Goal: Task Accomplishment & Management: Use online tool/utility

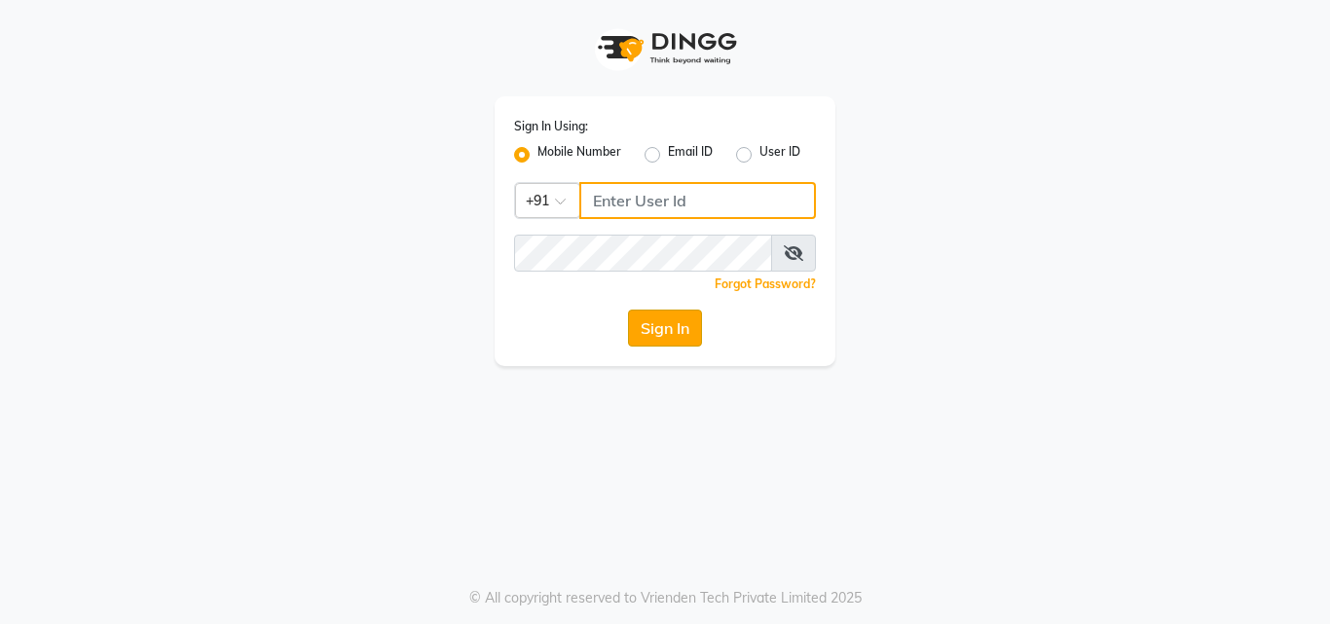
type input "7659868686"
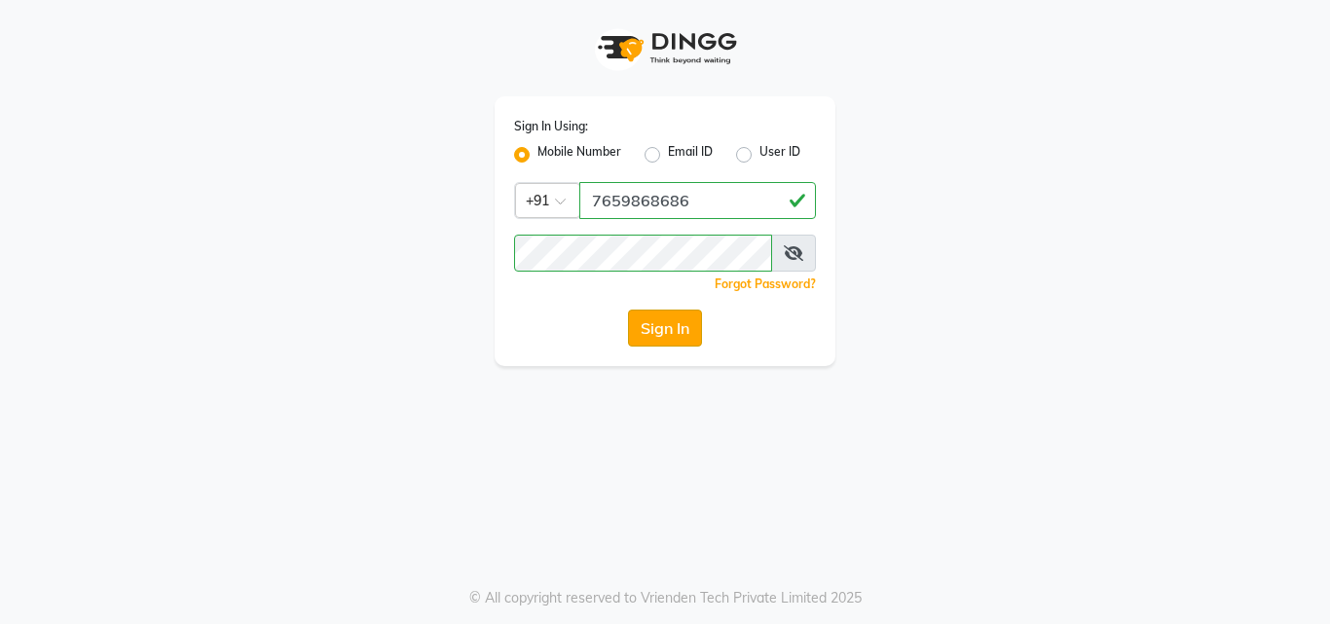
click at [665, 319] on button "Sign In" at bounding box center [665, 328] width 74 height 37
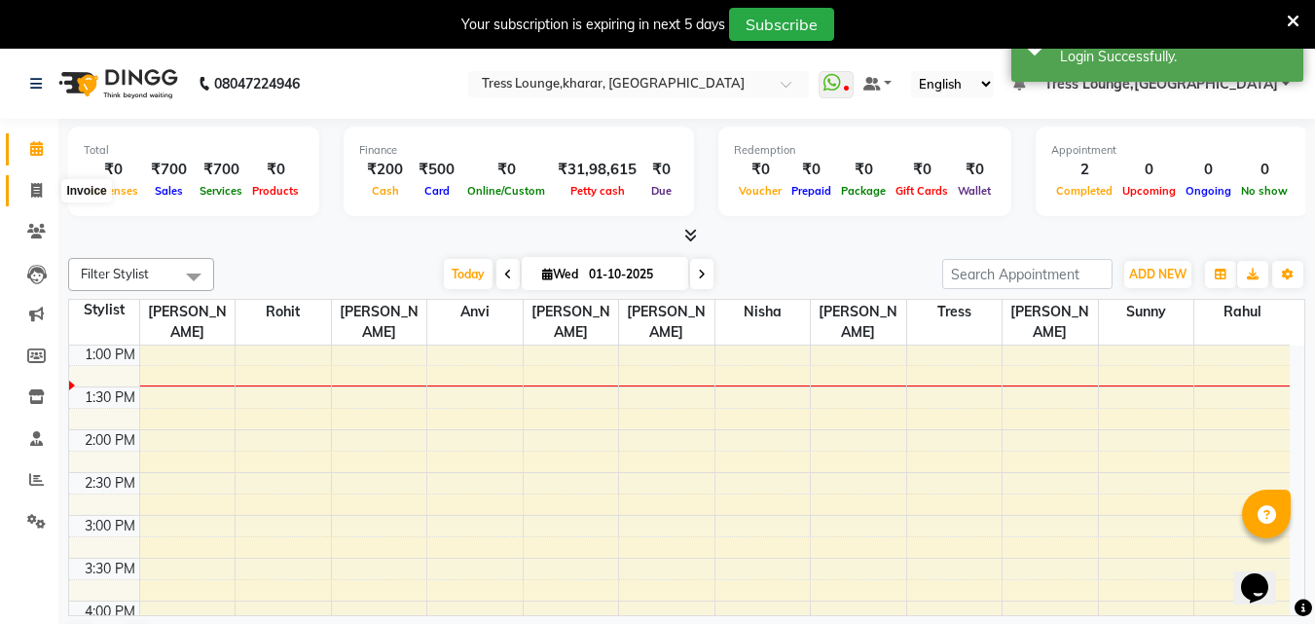
click at [37, 184] on icon at bounding box center [36, 190] width 11 height 15
select select "7078"
select select "service"
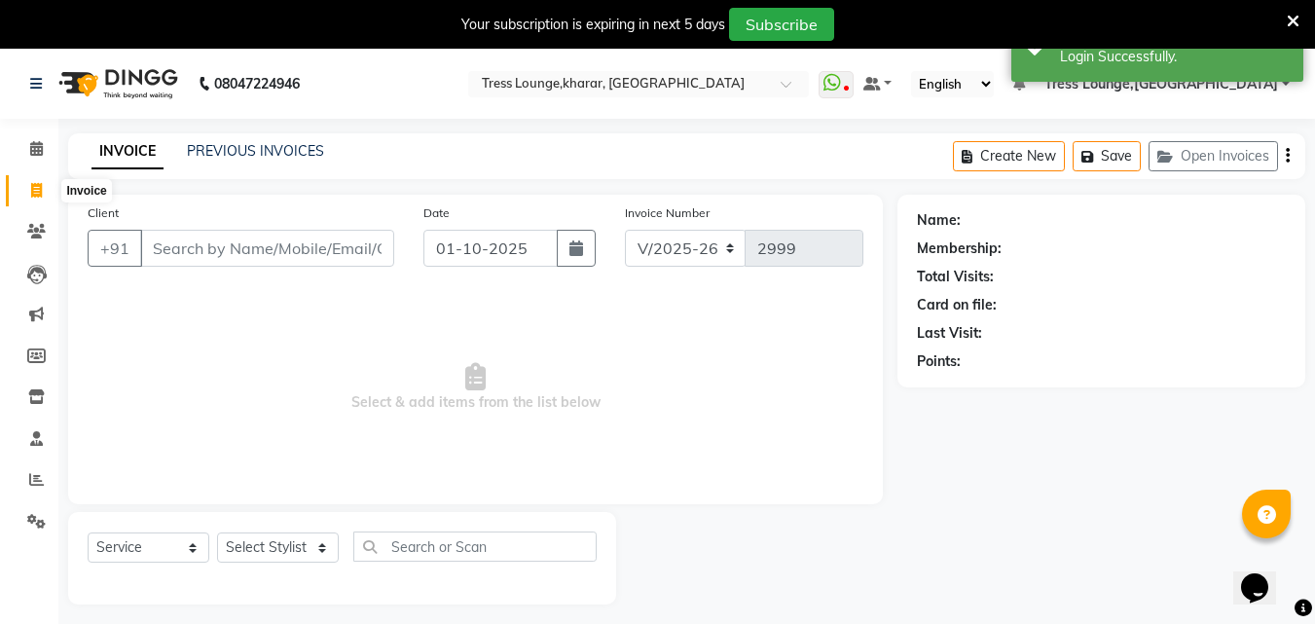
click at [32, 187] on icon at bounding box center [36, 190] width 11 height 15
select select "service"
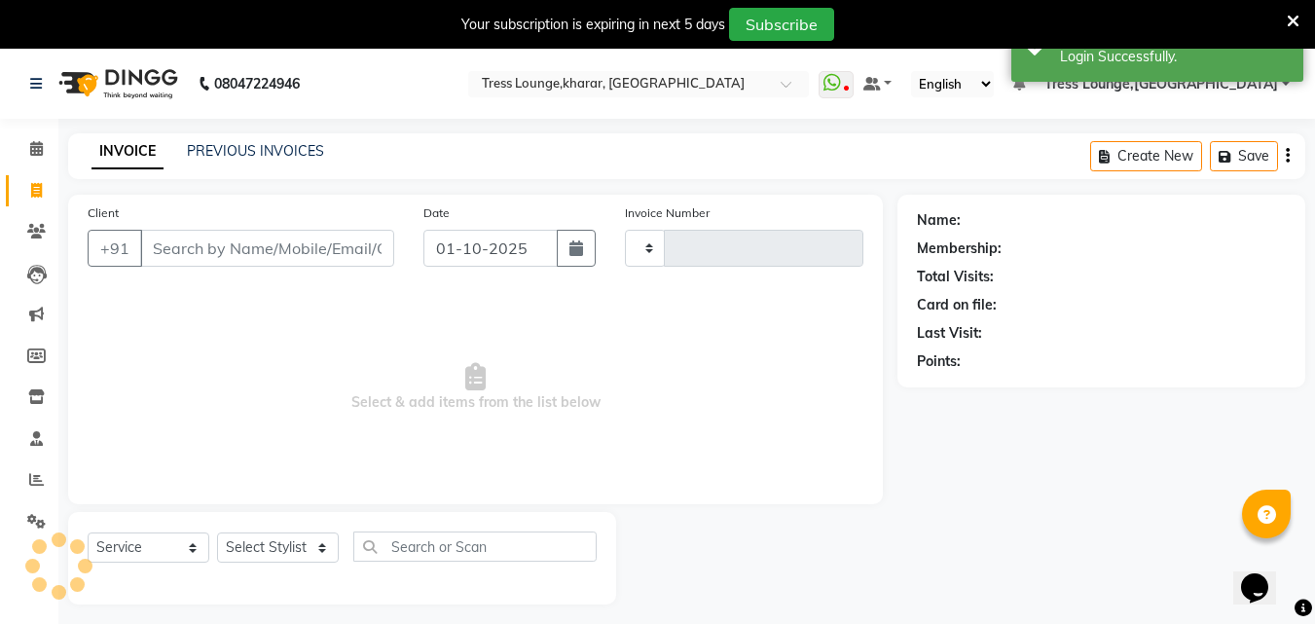
type input "2999"
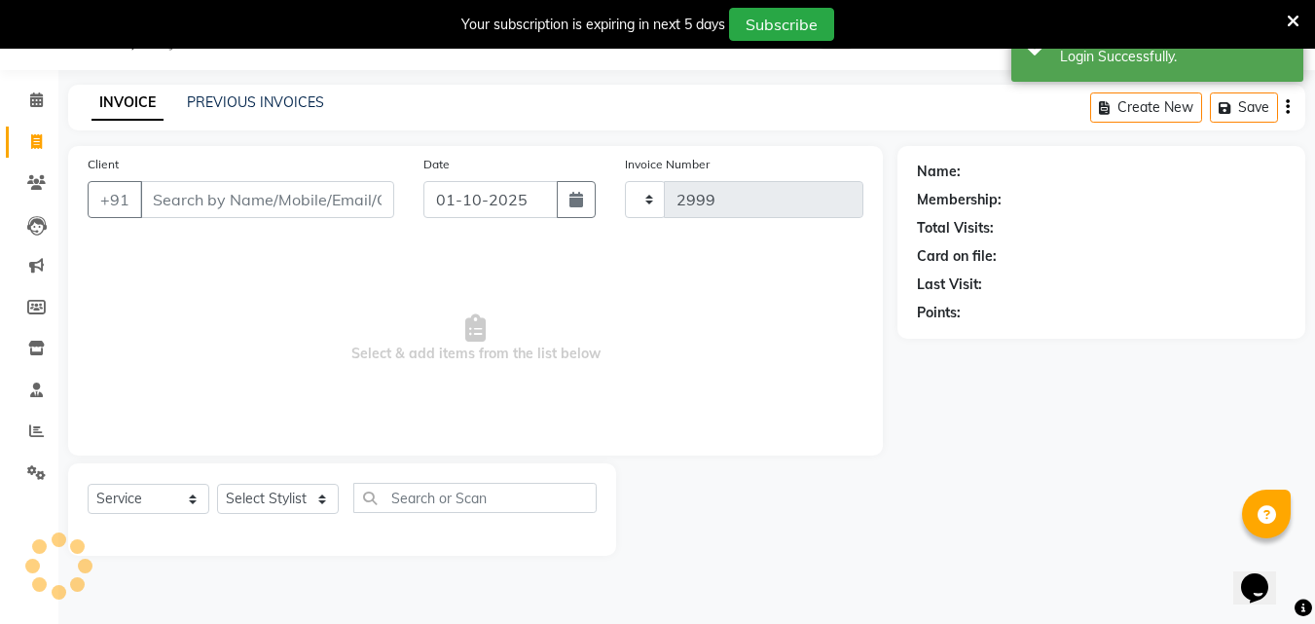
select select "7078"
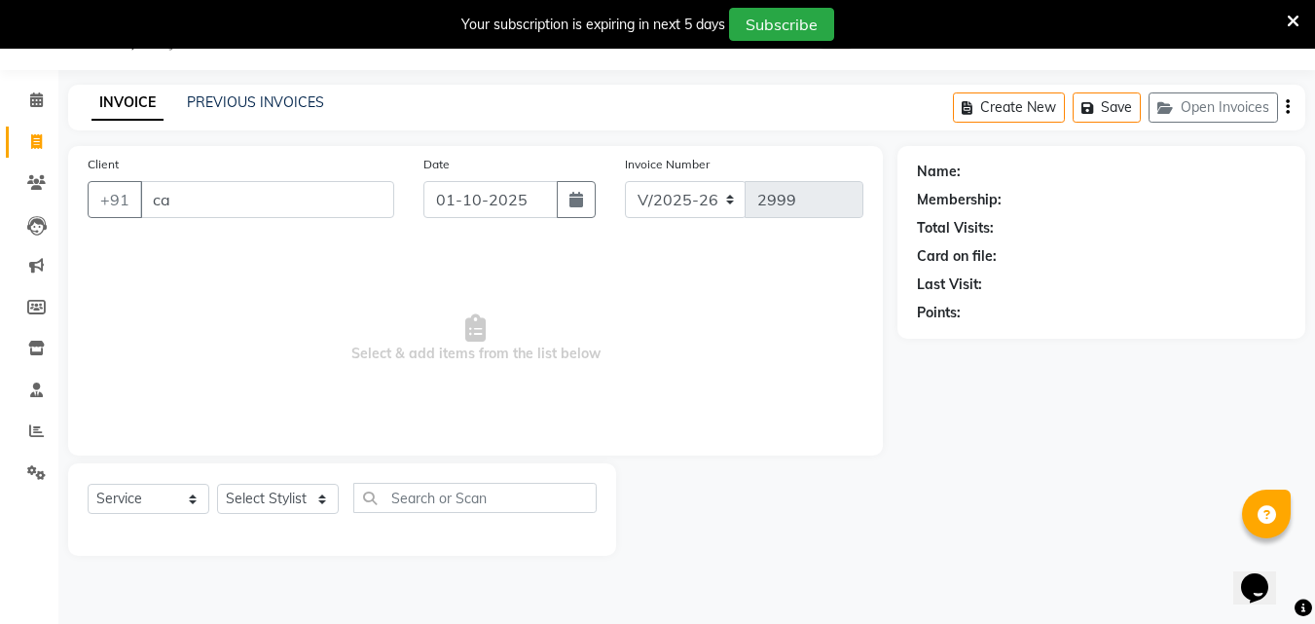
type input "c"
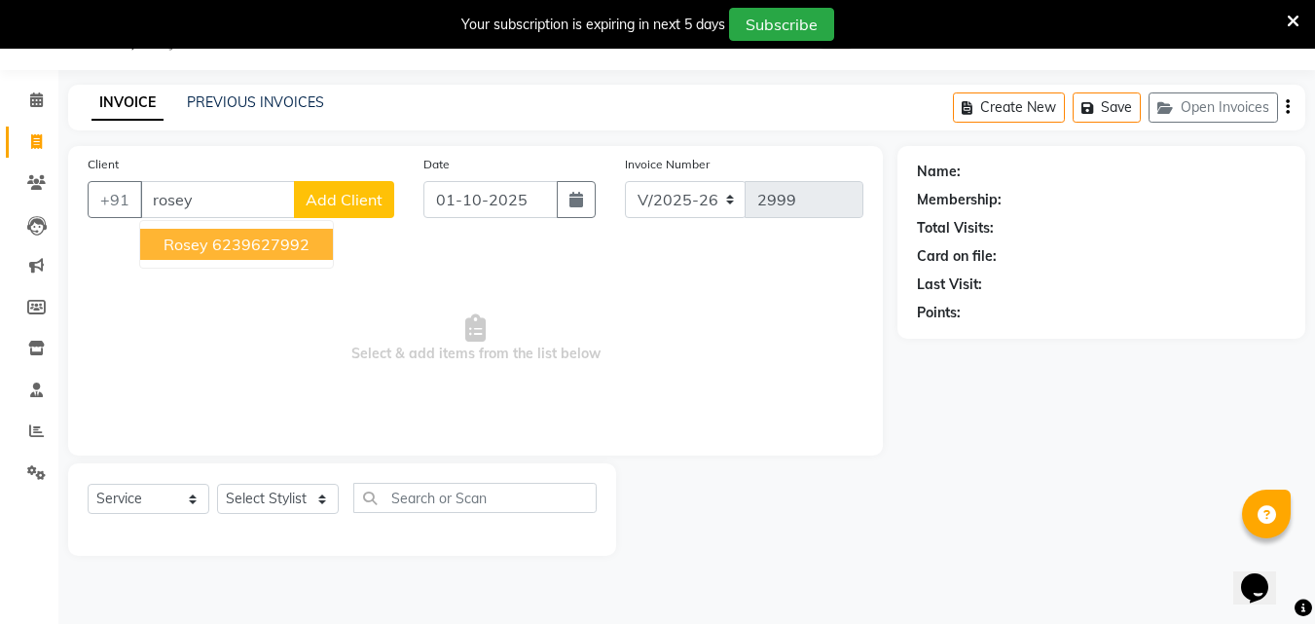
click at [219, 247] on ngb-highlight "6239627992" at bounding box center [260, 244] width 97 height 19
type input "6239627992"
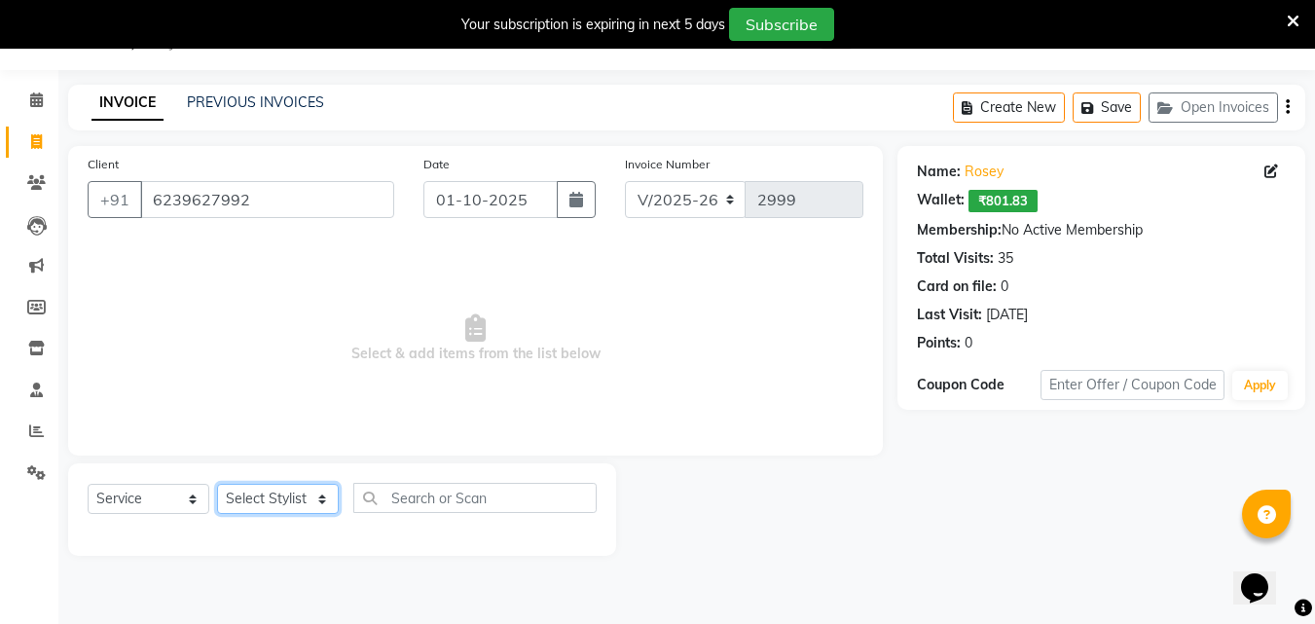
click at [236, 498] on select "Select Stylist [PERSON_NAME] [PERSON_NAME] [PERSON_NAME] [PERSON_NAME] Sunny [P…" at bounding box center [278, 499] width 122 height 30
select select "59379"
click at [217, 484] on select "Select Stylist [PERSON_NAME] [PERSON_NAME] [PERSON_NAME] [PERSON_NAME] Sunny [P…" at bounding box center [278, 499] width 122 height 30
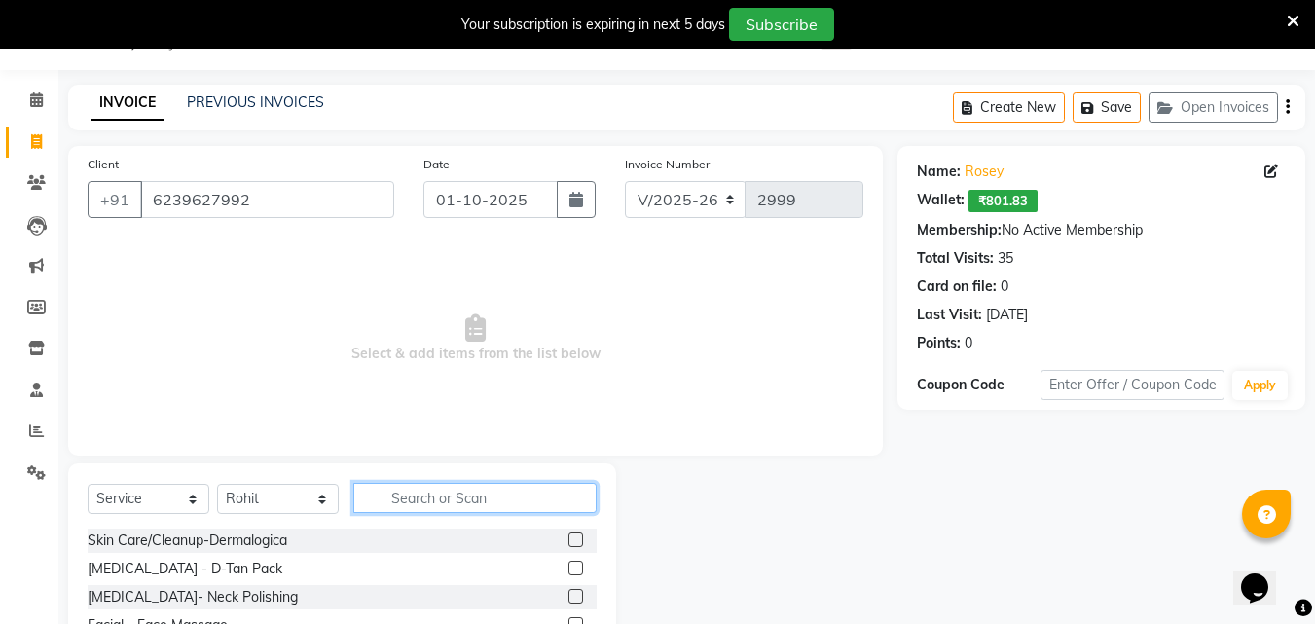
click at [417, 491] on input "text" at bounding box center [474, 498] width 243 height 30
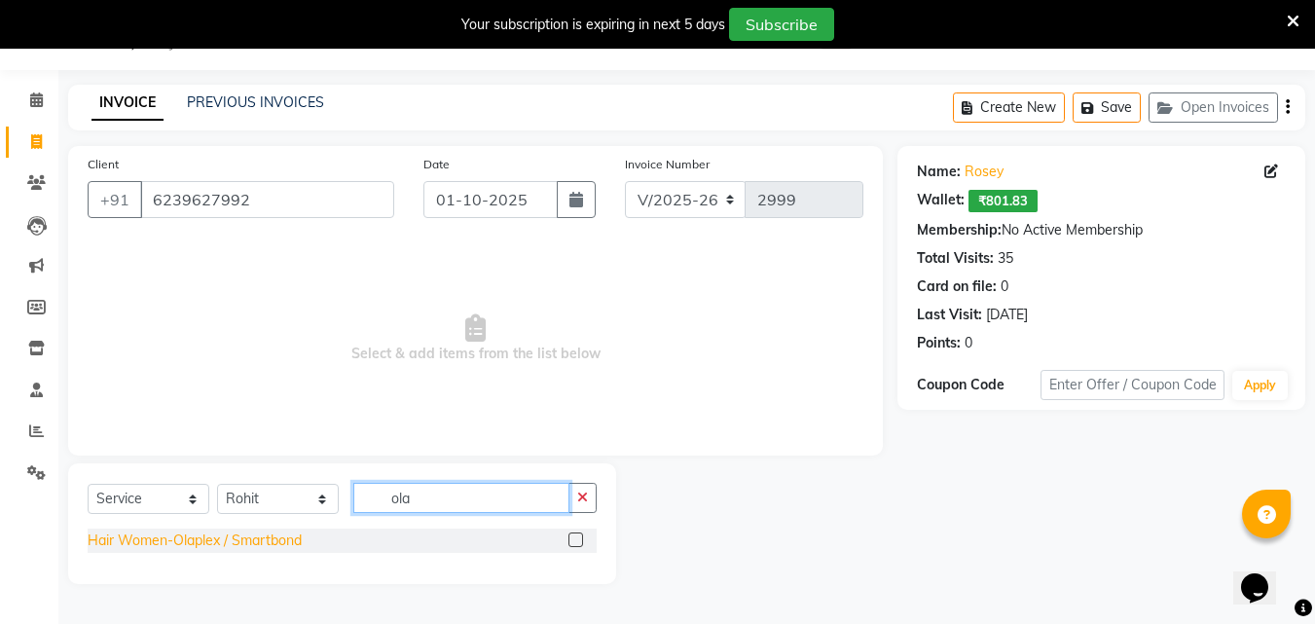
type input "ola"
click at [167, 543] on div "Hair Women-Olaplex / Smartbond" at bounding box center [195, 541] width 214 height 20
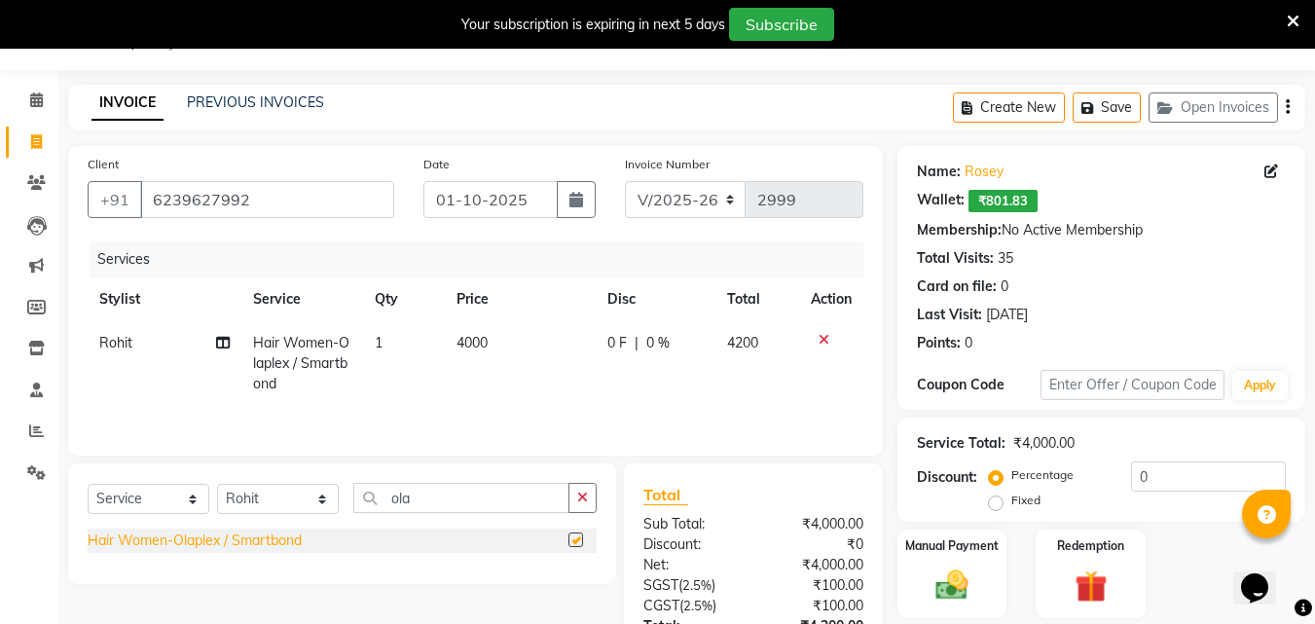
checkbox input "false"
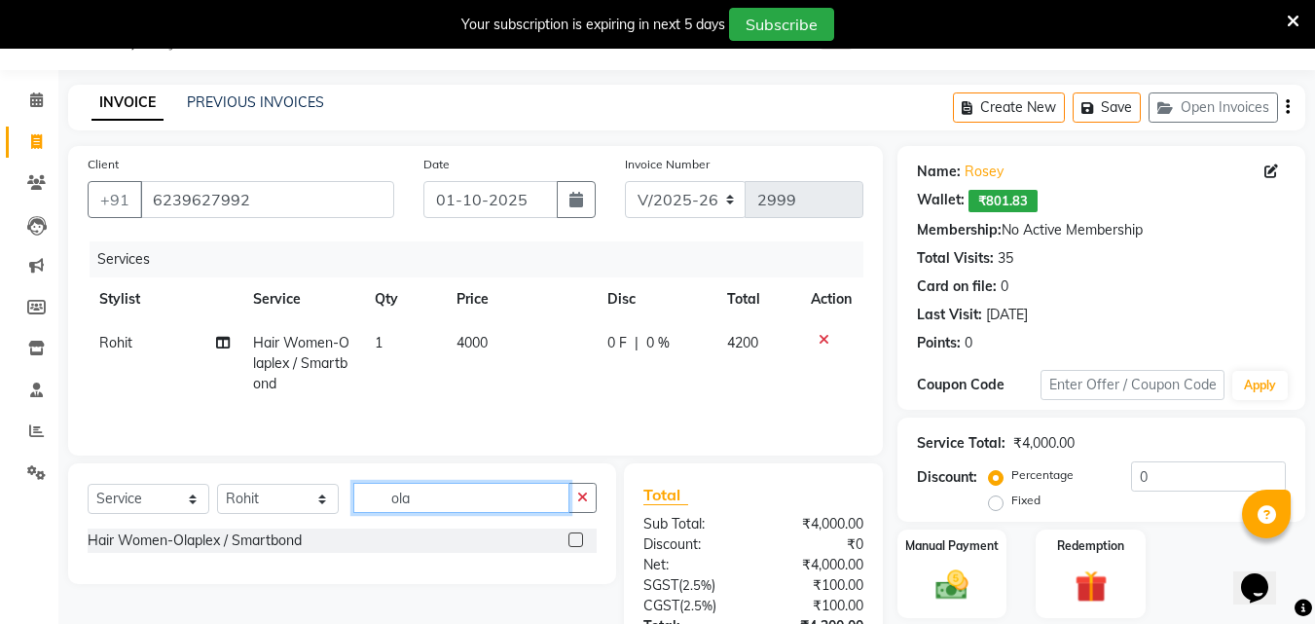
drag, startPoint x: 433, startPoint y: 502, endPoint x: 353, endPoint y: 485, distance: 81.7
click at [353, 485] on input "ola" at bounding box center [461, 498] width 216 height 30
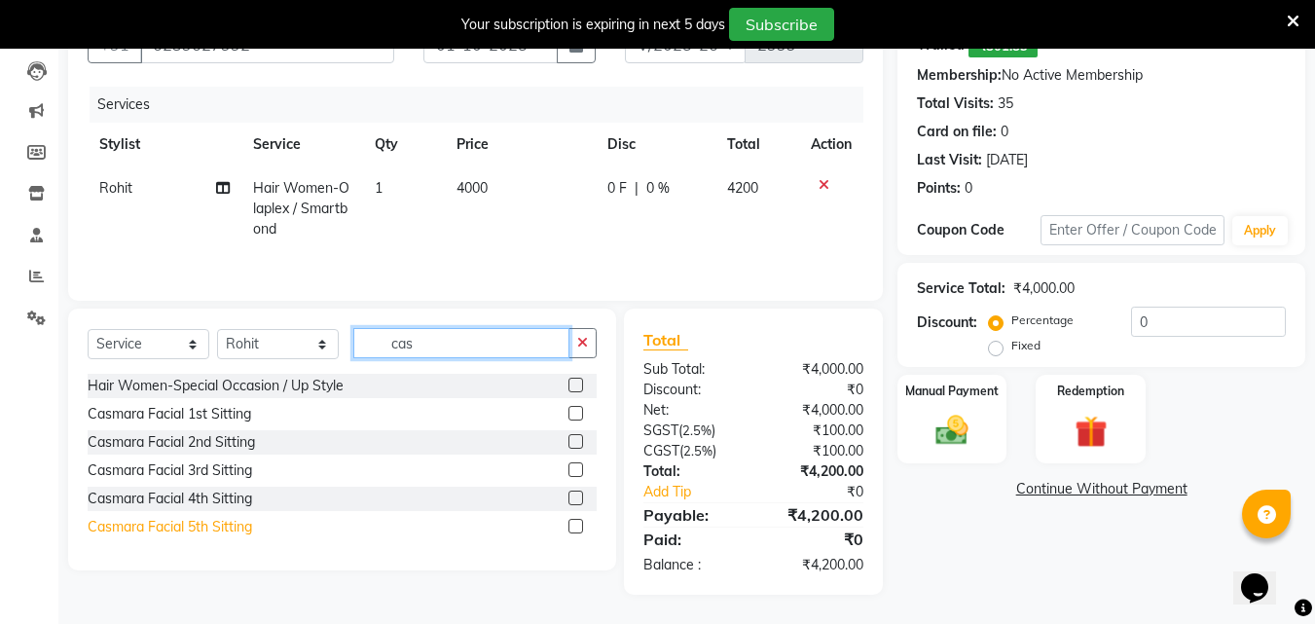
scroll to position [0, 0]
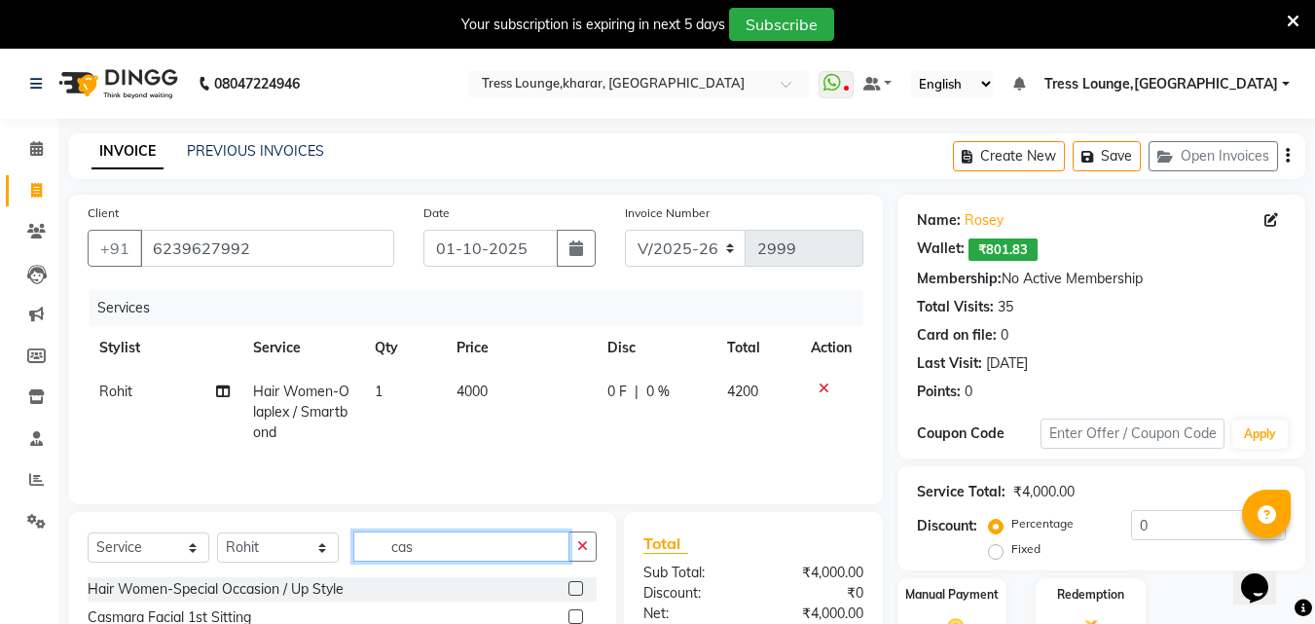
click at [386, 548] on input "cas" at bounding box center [461, 547] width 216 height 30
drag, startPoint x: 431, startPoint y: 550, endPoint x: 405, endPoint y: 552, distance: 26.4
click at [416, 555] on input "ca" at bounding box center [461, 547] width 216 height 30
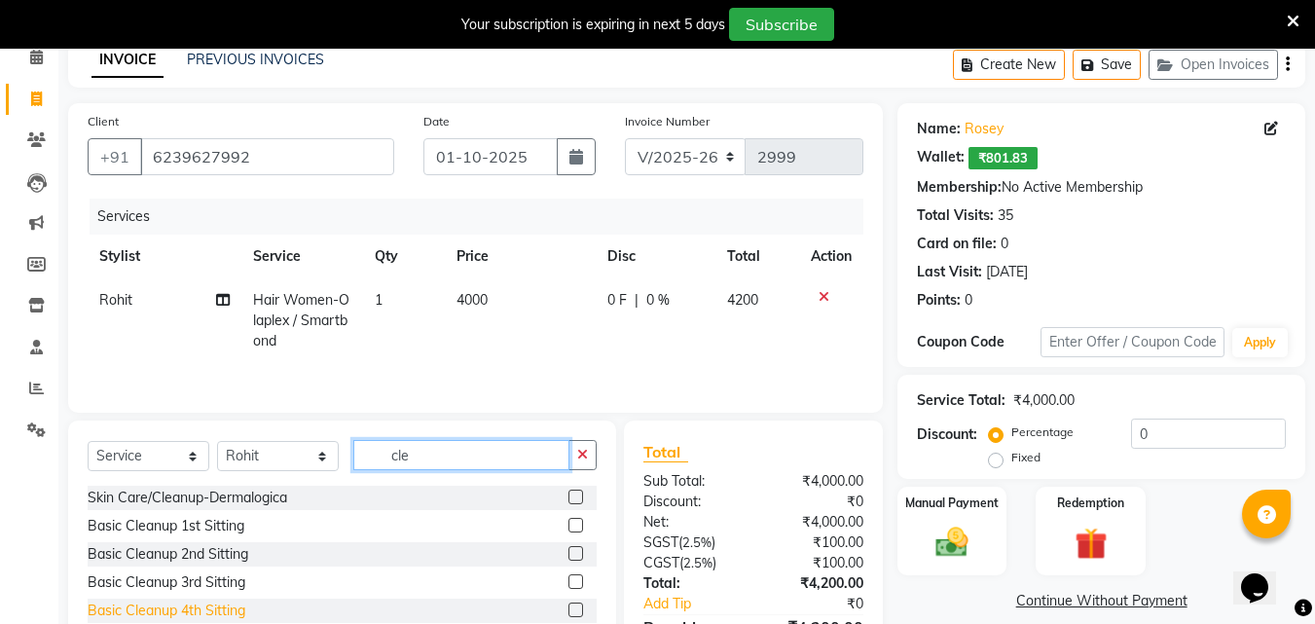
scroll to position [195, 0]
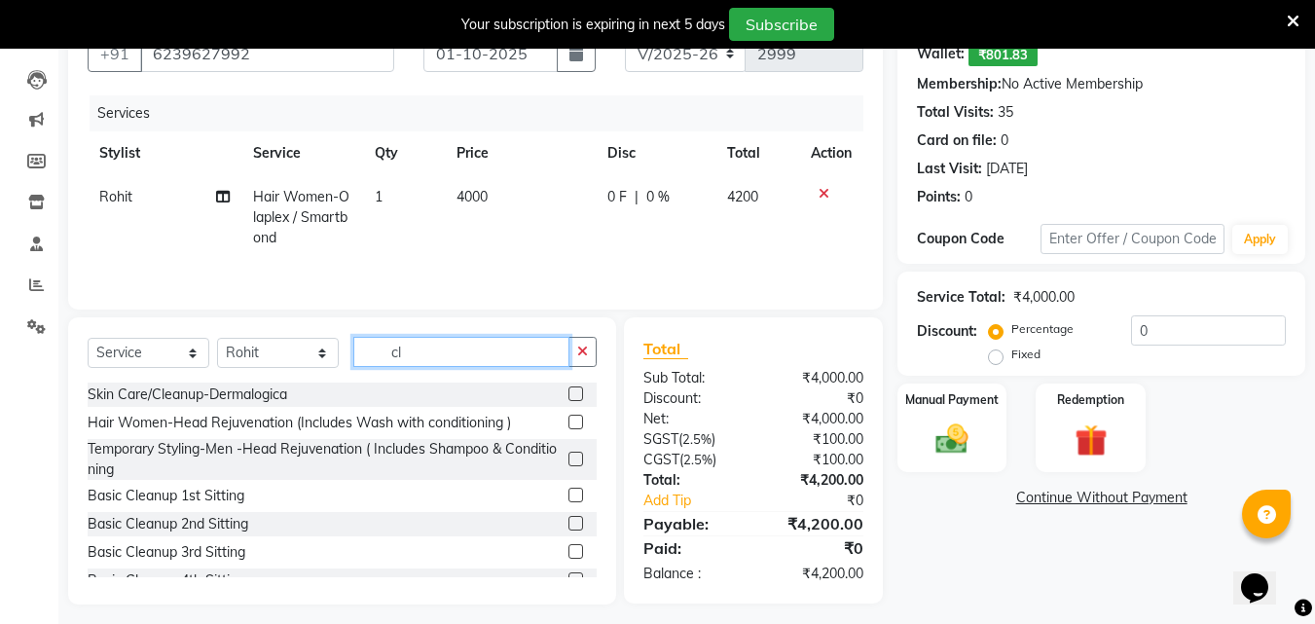
type input "c"
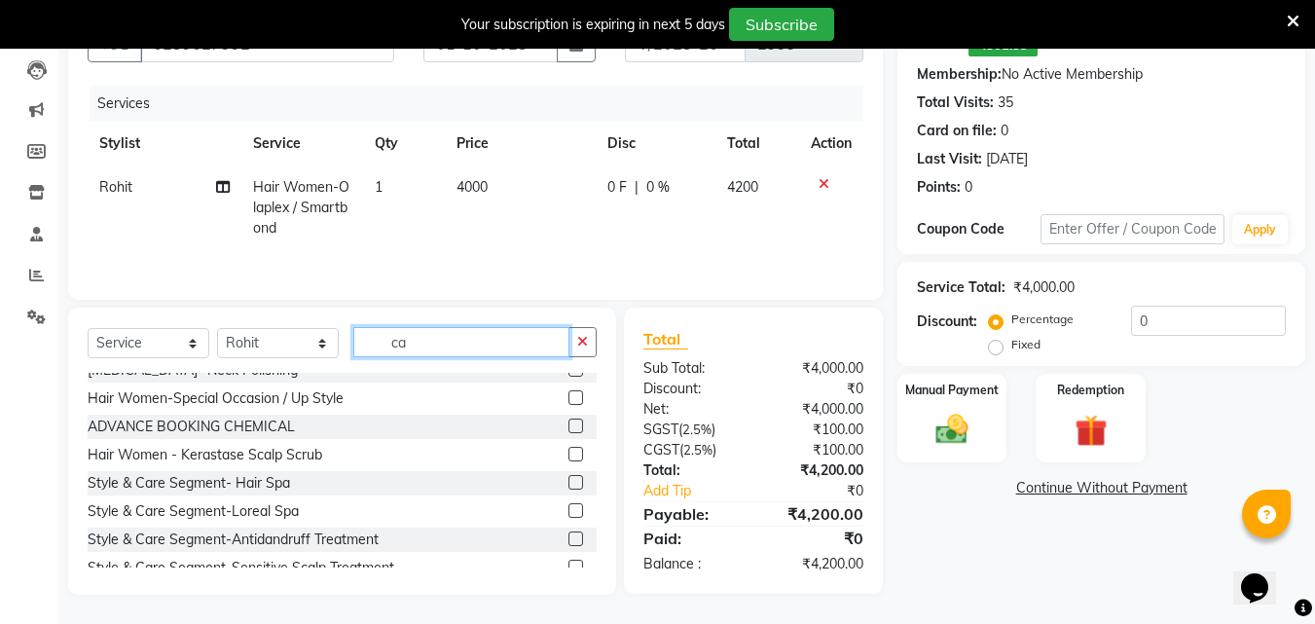
scroll to position [0, 0]
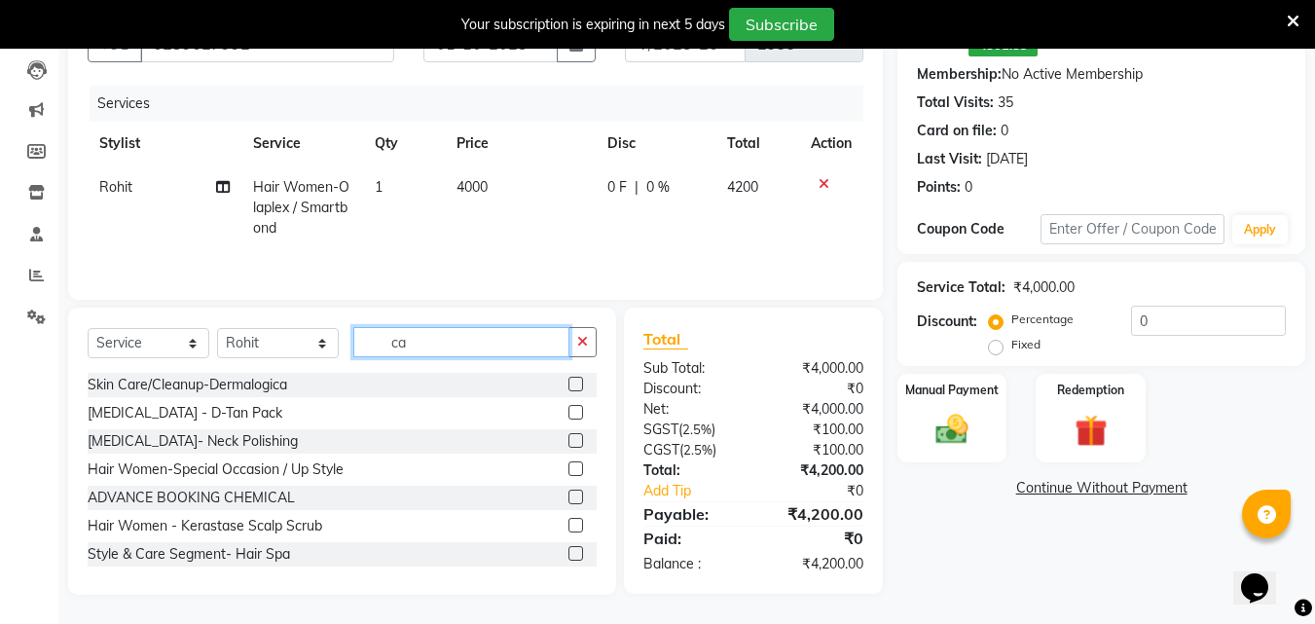
type input "ca"
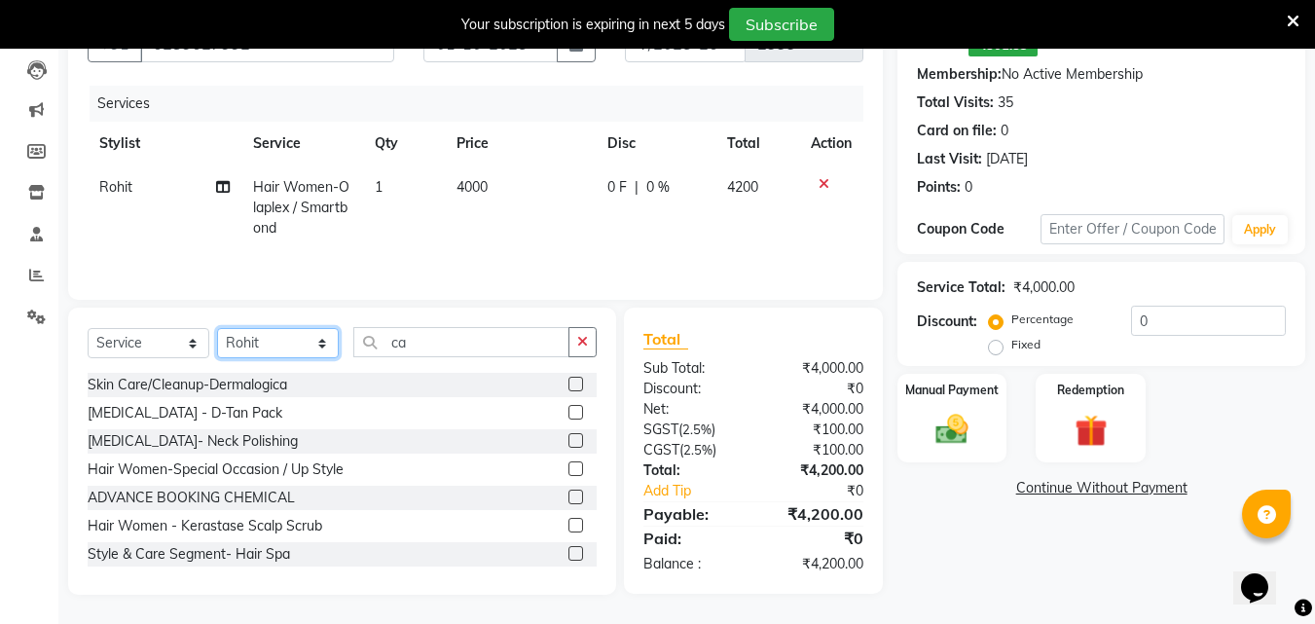
click at [300, 333] on select "Select Stylist [PERSON_NAME] [PERSON_NAME] [PERSON_NAME] [PERSON_NAME] Sunny [P…" at bounding box center [278, 343] width 122 height 30
select select "59382"
click at [217, 328] on select "Select Stylist [PERSON_NAME] [PERSON_NAME] [PERSON_NAME] [PERSON_NAME] Sunny [P…" at bounding box center [278, 343] width 122 height 30
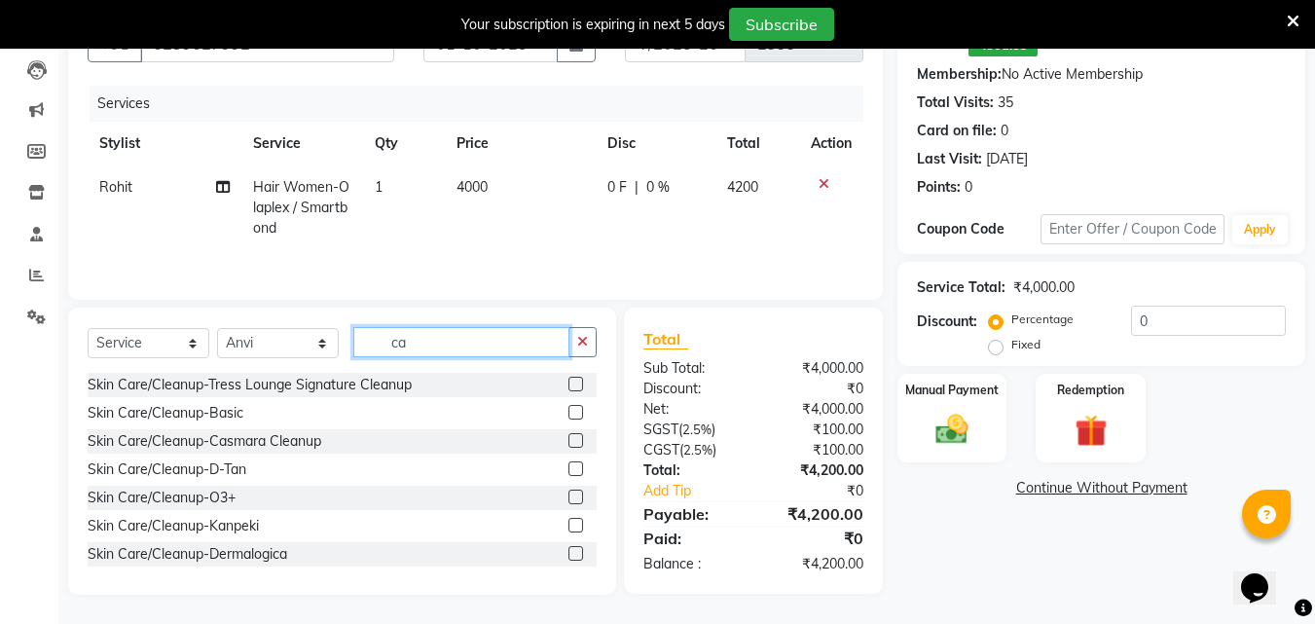
click at [426, 341] on input "ca" at bounding box center [461, 342] width 216 height 30
type input "cas"
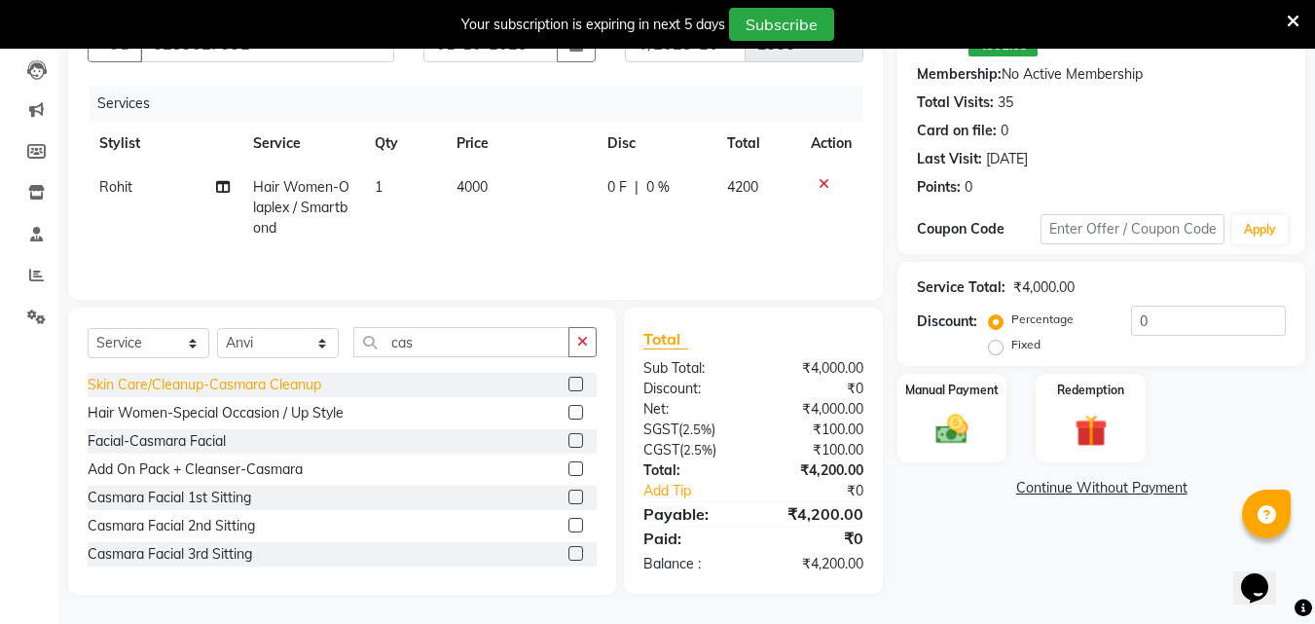
click at [292, 385] on div "Skin Care/Cleanup-Casmara Cleanup" at bounding box center [205, 385] width 234 height 20
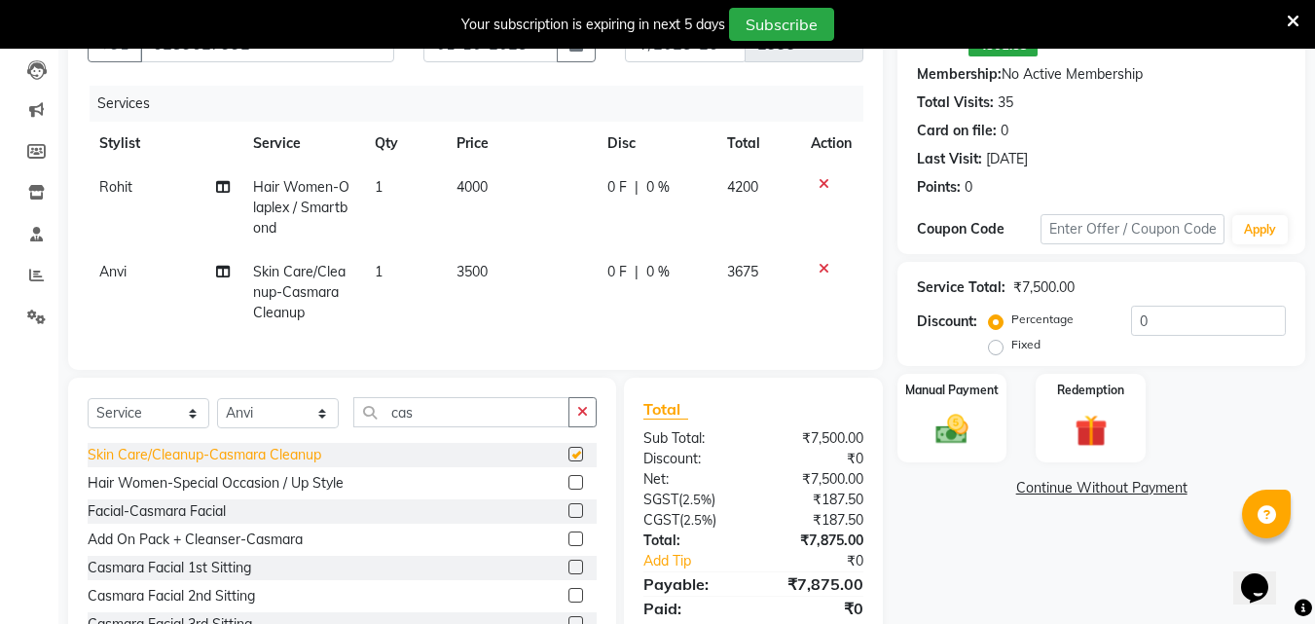
checkbox input "false"
click at [594, 427] on button "button" at bounding box center [583, 412] width 28 height 30
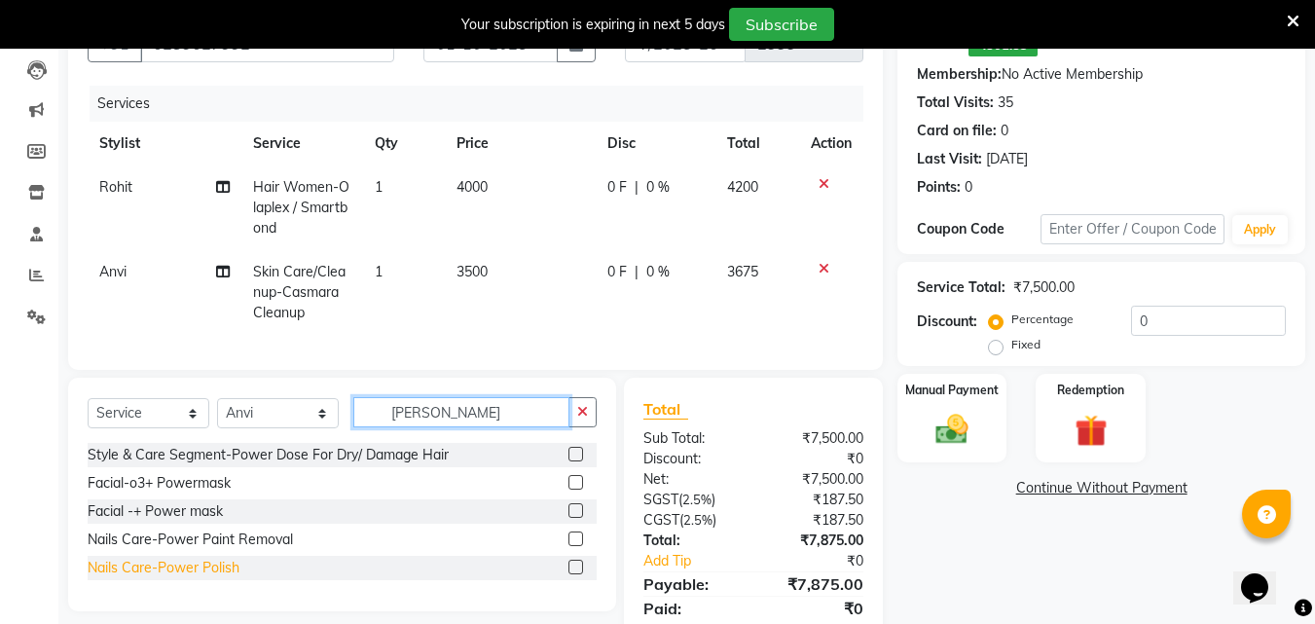
type input "[PERSON_NAME]"
click at [206, 578] on div "Nails Care-Power Polish" at bounding box center [164, 568] width 152 height 20
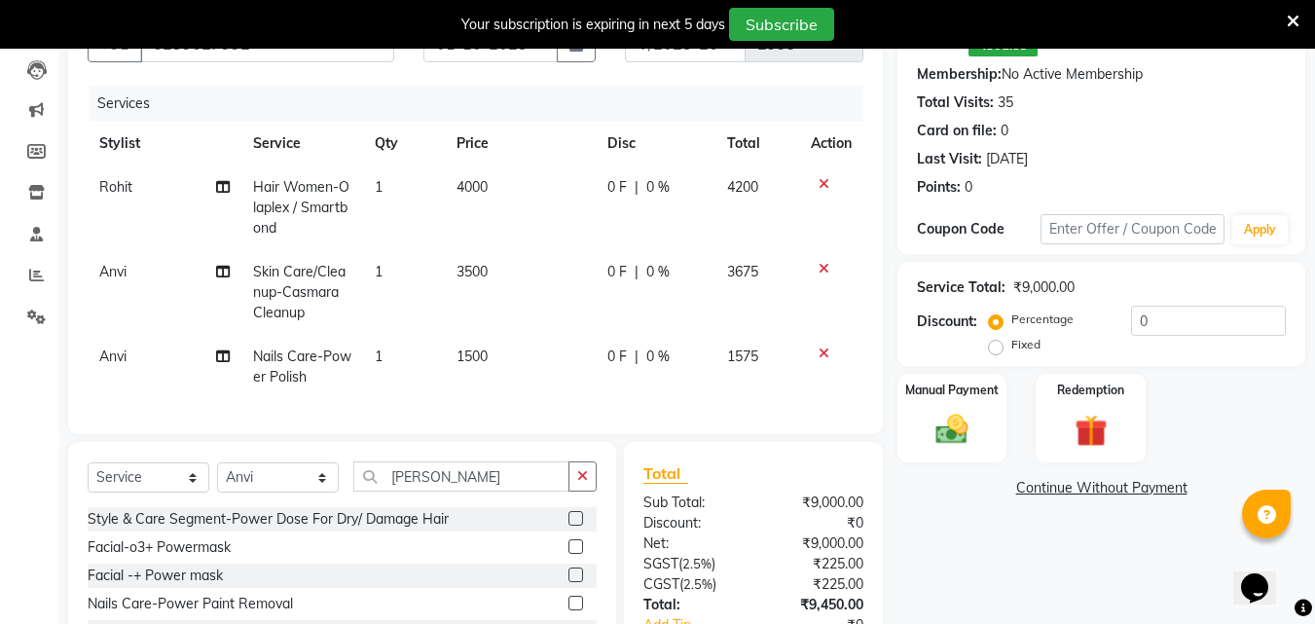
checkbox input "false"
click at [635, 358] on span "|" at bounding box center [637, 357] width 4 height 20
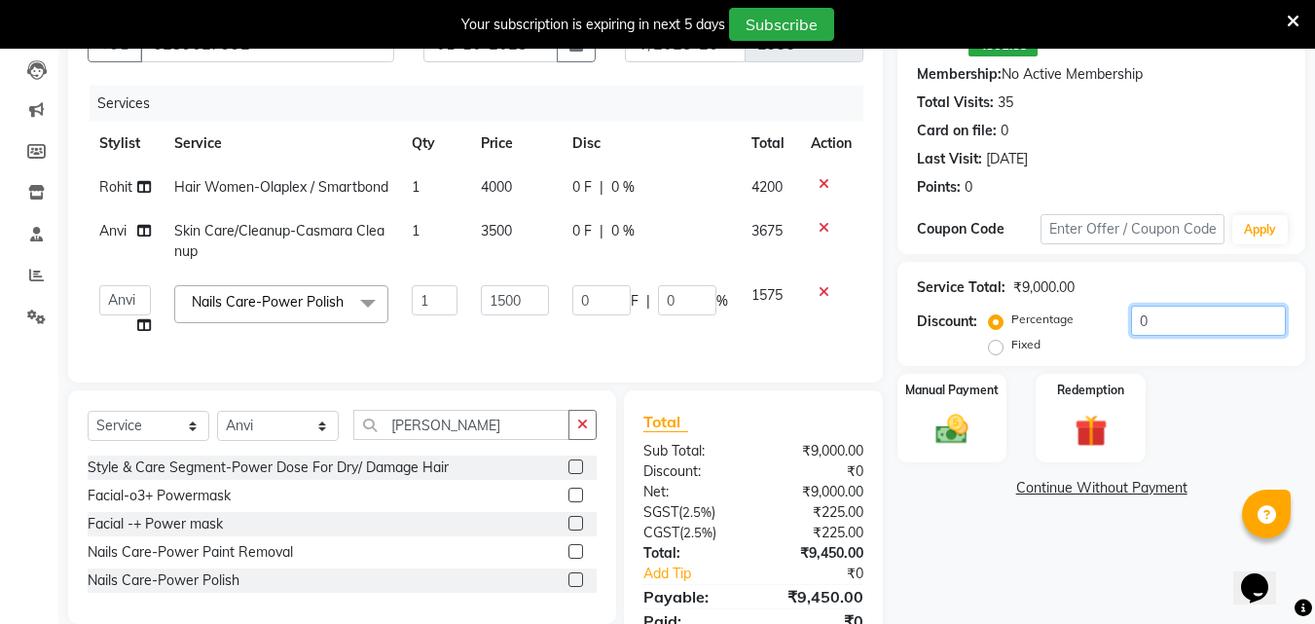
click at [1135, 309] on input "0" at bounding box center [1208, 321] width 155 height 30
type input "30"
type input "450"
type input "30"
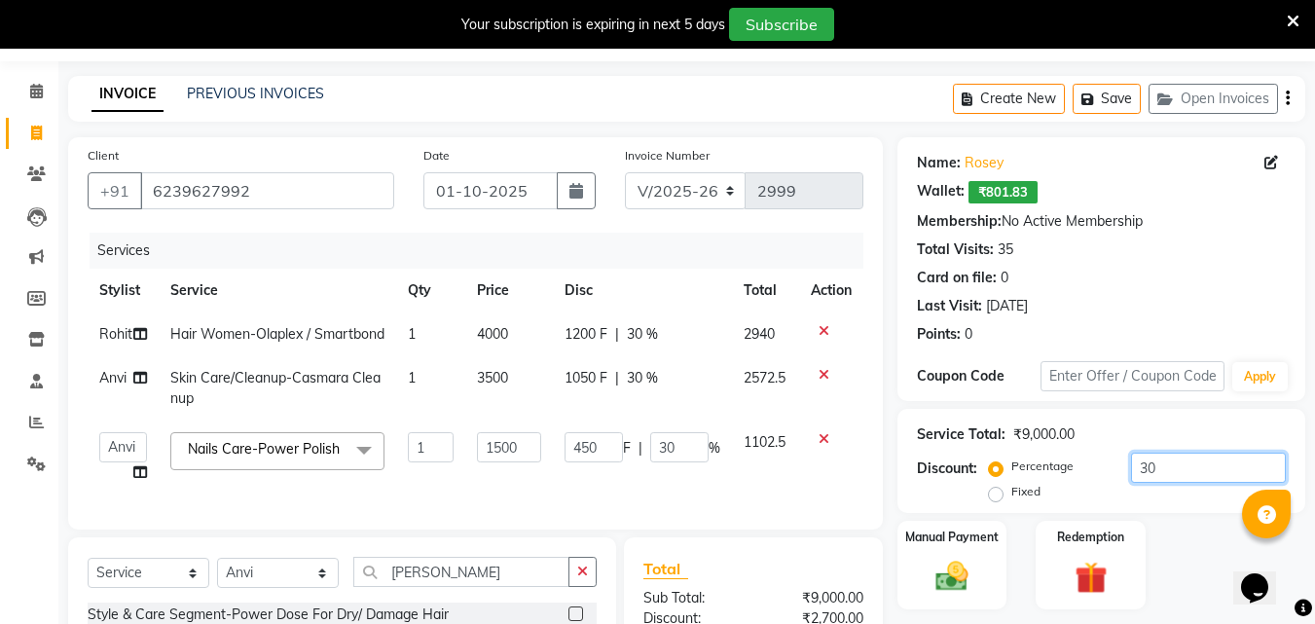
scroll to position [97, 0]
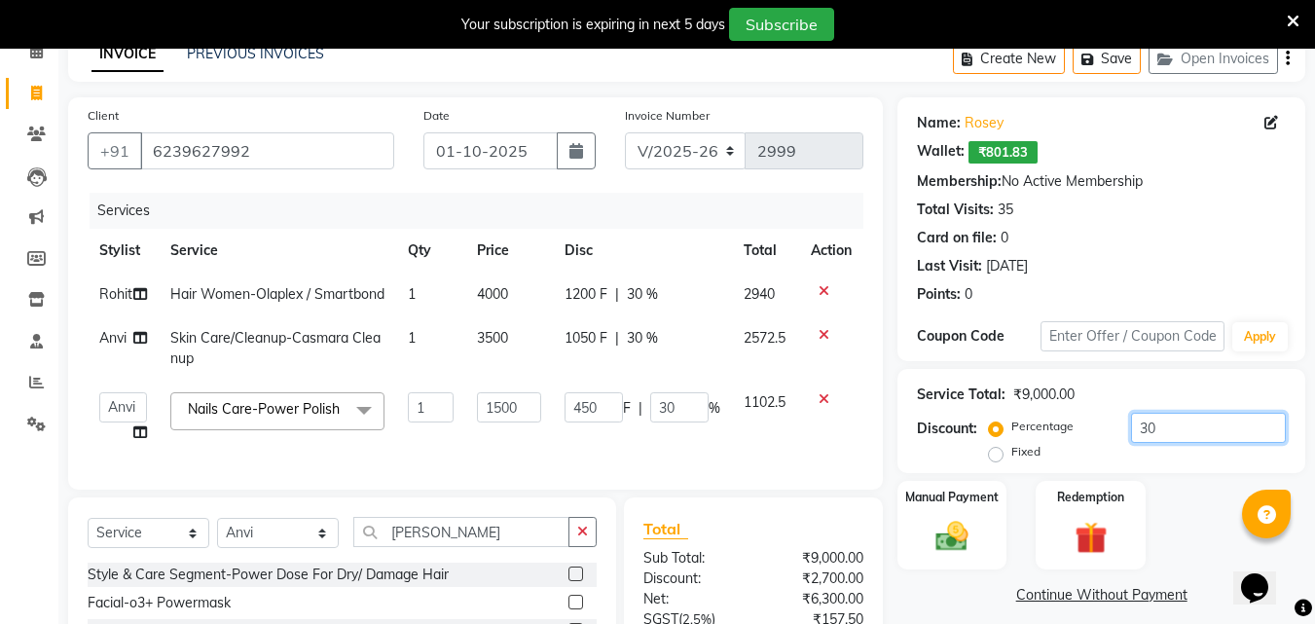
type input "30"
drag, startPoint x: 653, startPoint y: 420, endPoint x: 625, endPoint y: 406, distance: 31.4
click at [625, 406] on td "450 F | 30 %" at bounding box center [642, 418] width 179 height 74
type input "50"
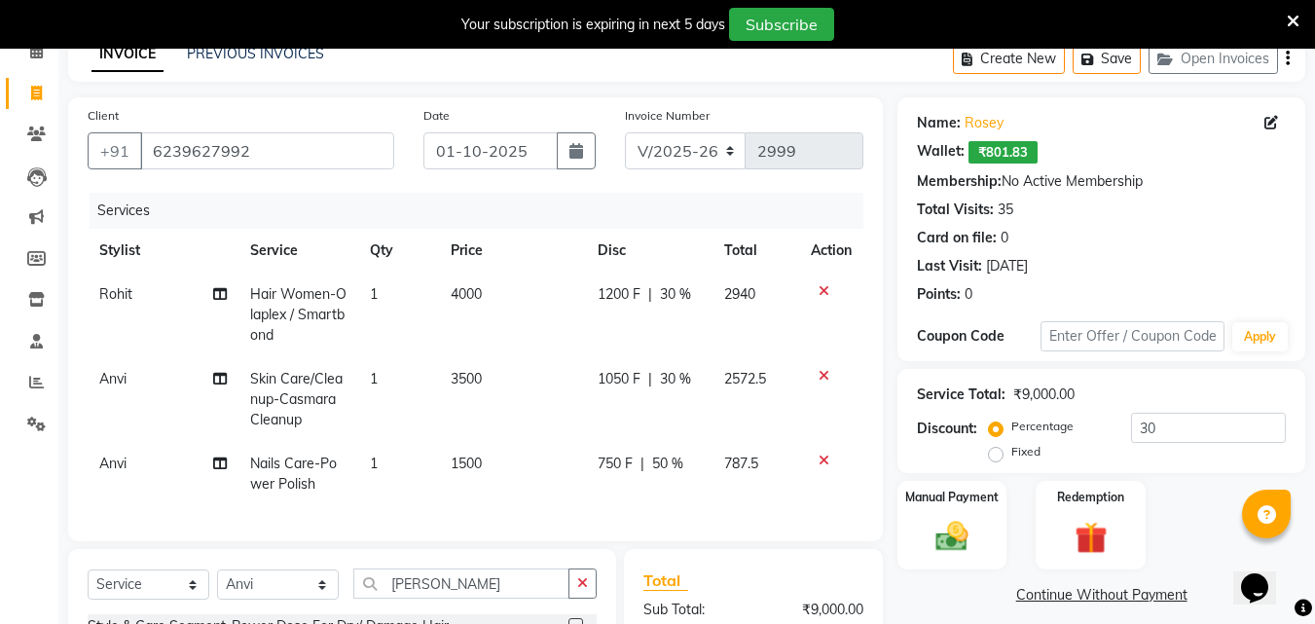
click at [651, 489] on div "Services Stylist Service Qty Price Disc Total Action Rohit Hair Women-Olaplex /…" at bounding box center [476, 357] width 776 height 329
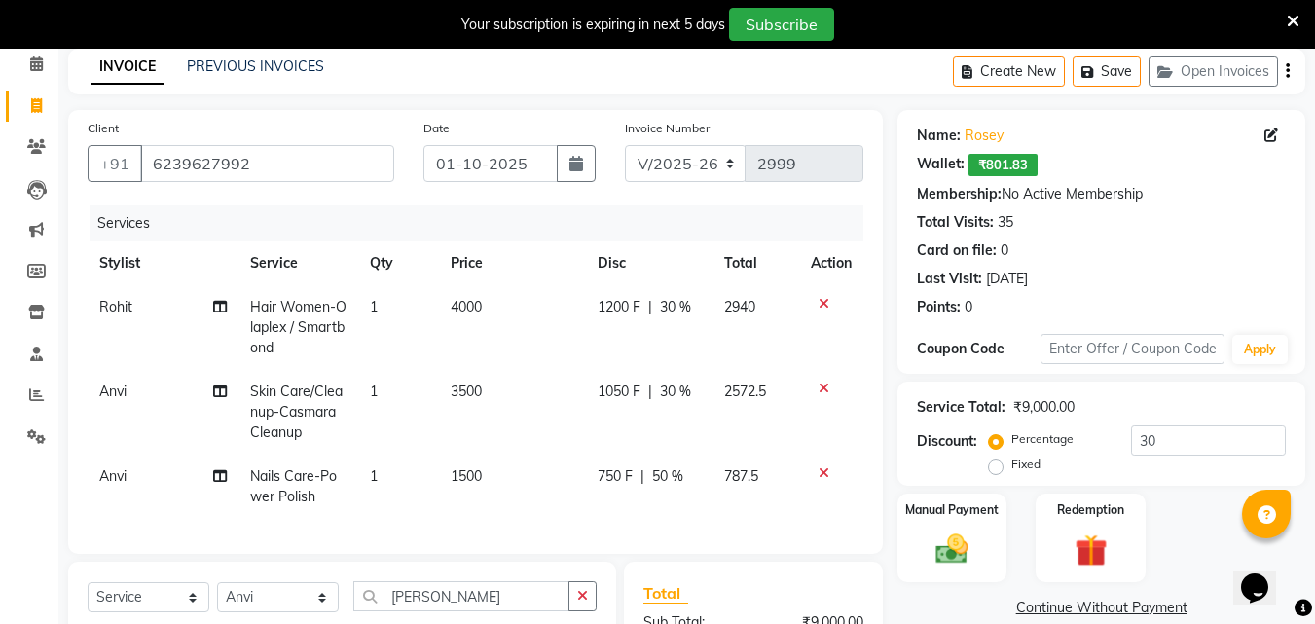
scroll to position [60, 0]
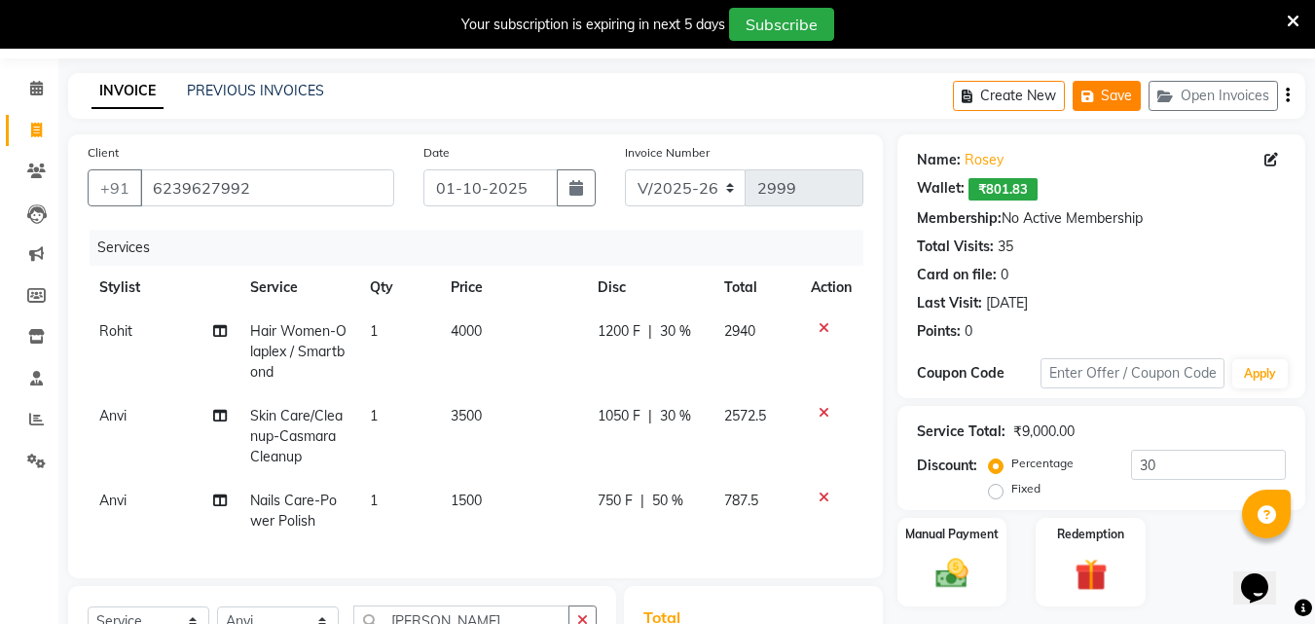
click at [1106, 95] on button "Save" at bounding box center [1107, 96] width 68 height 30
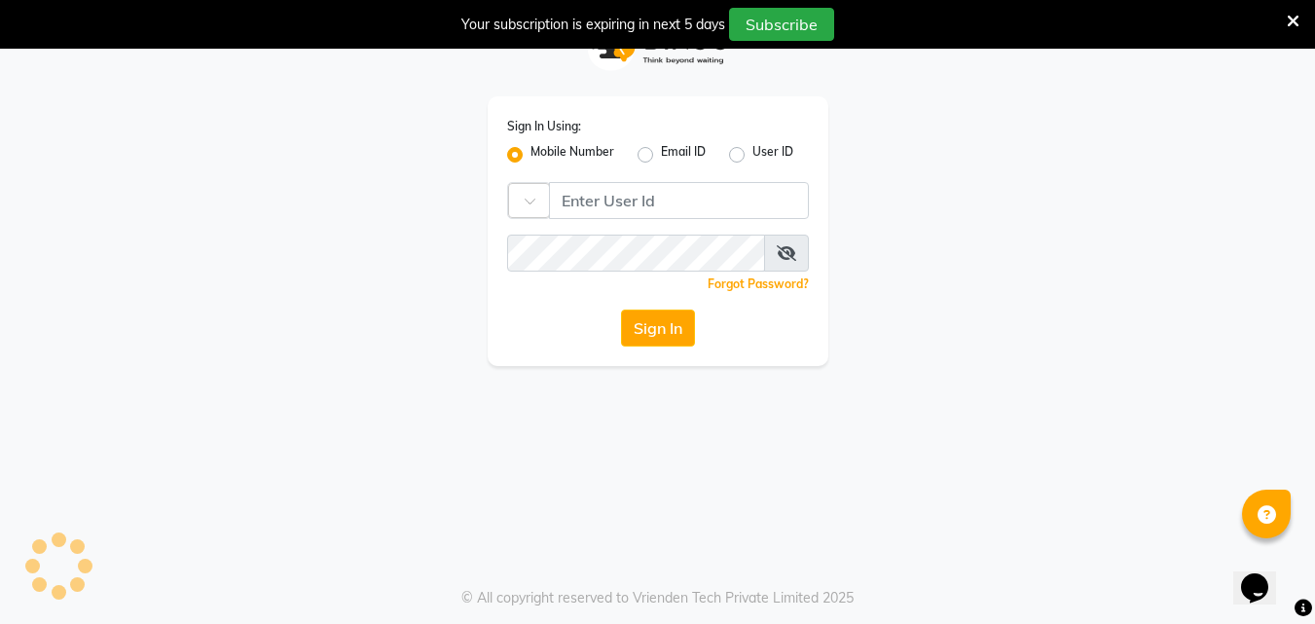
scroll to position [49, 0]
type input "7659868686"
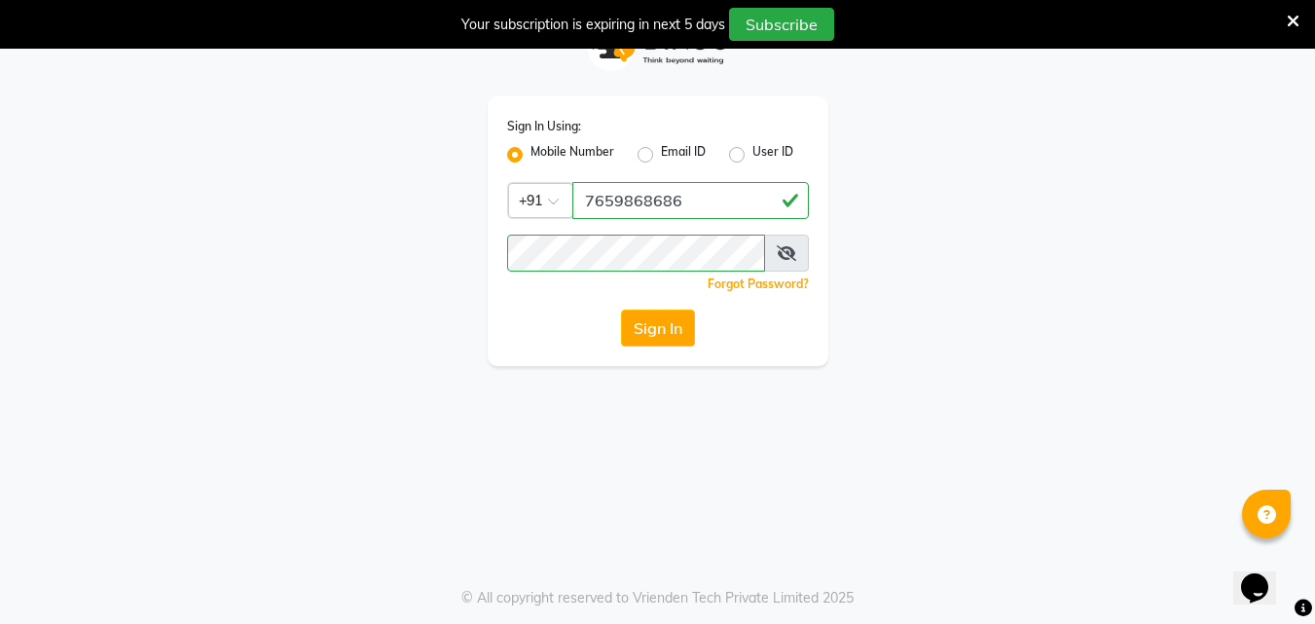
click at [542, 91] on div at bounding box center [658, 48] width 341 height 96
click at [542, 92] on div at bounding box center [658, 48] width 341 height 96
click at [669, 319] on button "Sign In" at bounding box center [658, 328] width 74 height 37
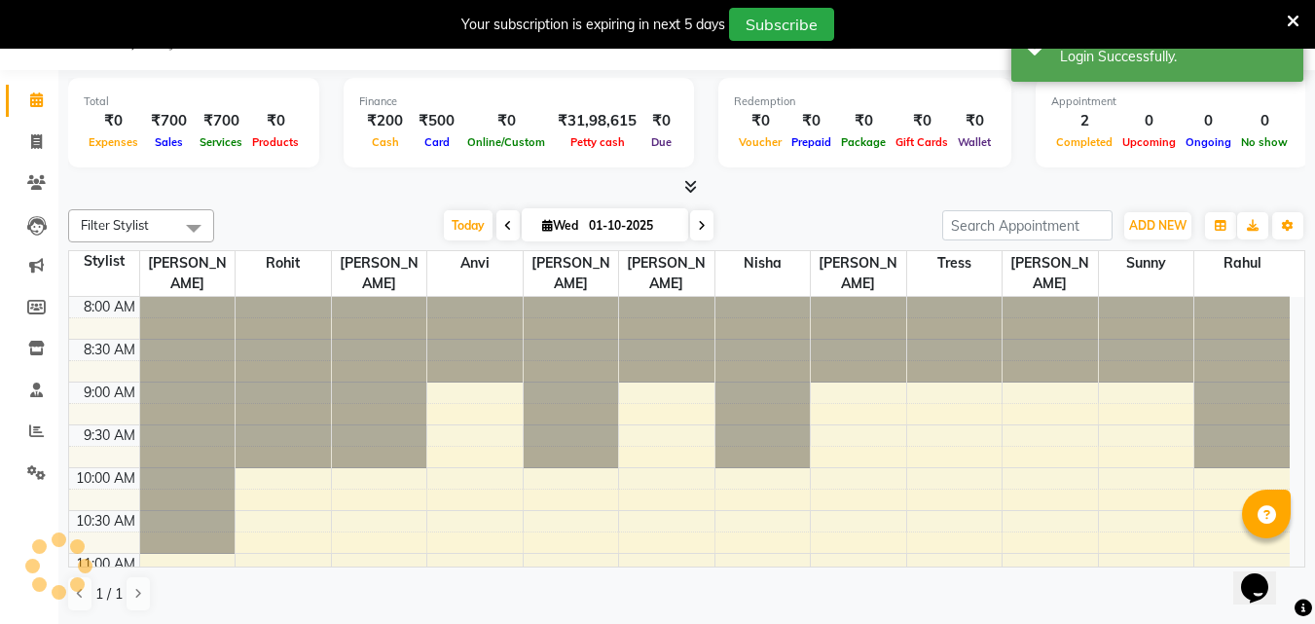
scroll to position [515, 0]
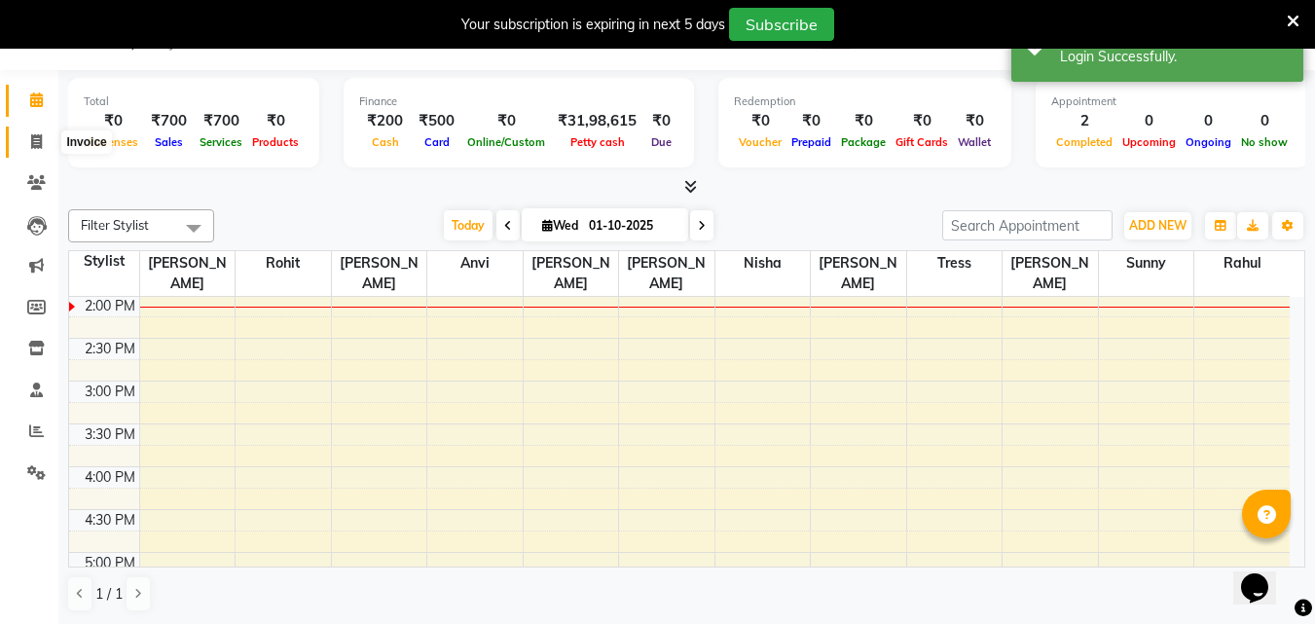
click at [32, 141] on icon at bounding box center [36, 141] width 11 height 15
select select "7078"
select select "service"
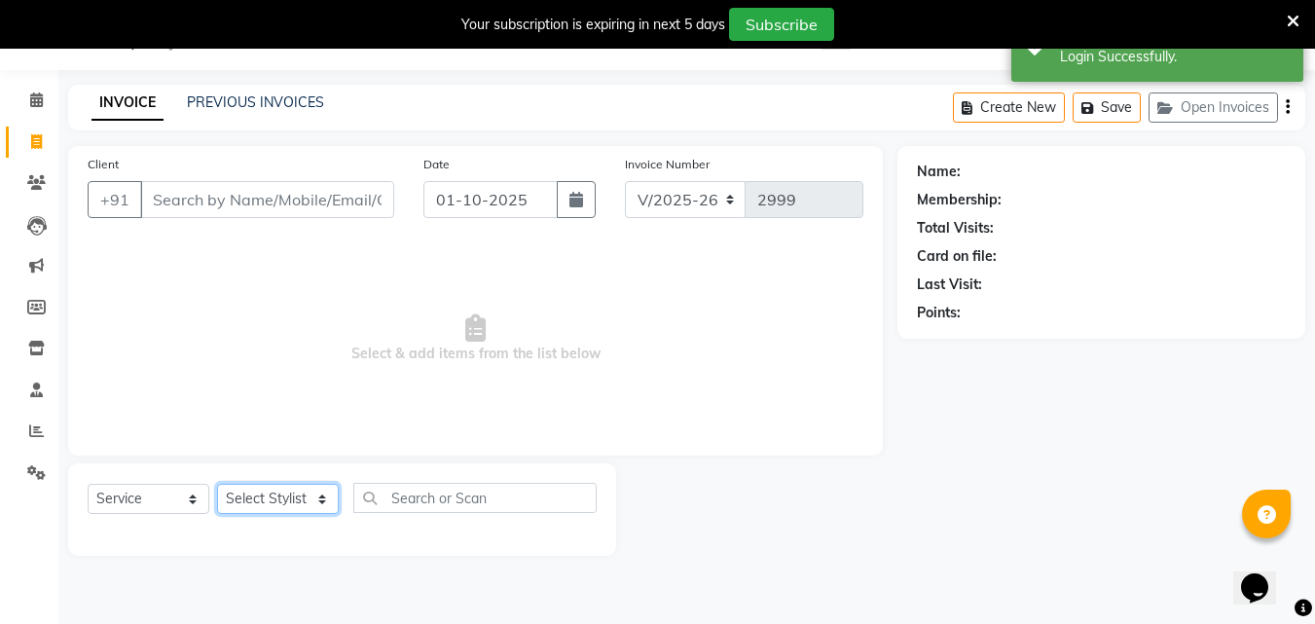
click at [253, 492] on select "Select Stylist [PERSON_NAME] [PERSON_NAME] [PERSON_NAME] [PERSON_NAME] Sunny [P…" at bounding box center [278, 499] width 122 height 30
select select "71054"
click at [217, 484] on select "Select Stylist [PERSON_NAME] [PERSON_NAME] [PERSON_NAME] [PERSON_NAME] Sunny [P…" at bounding box center [278, 499] width 122 height 30
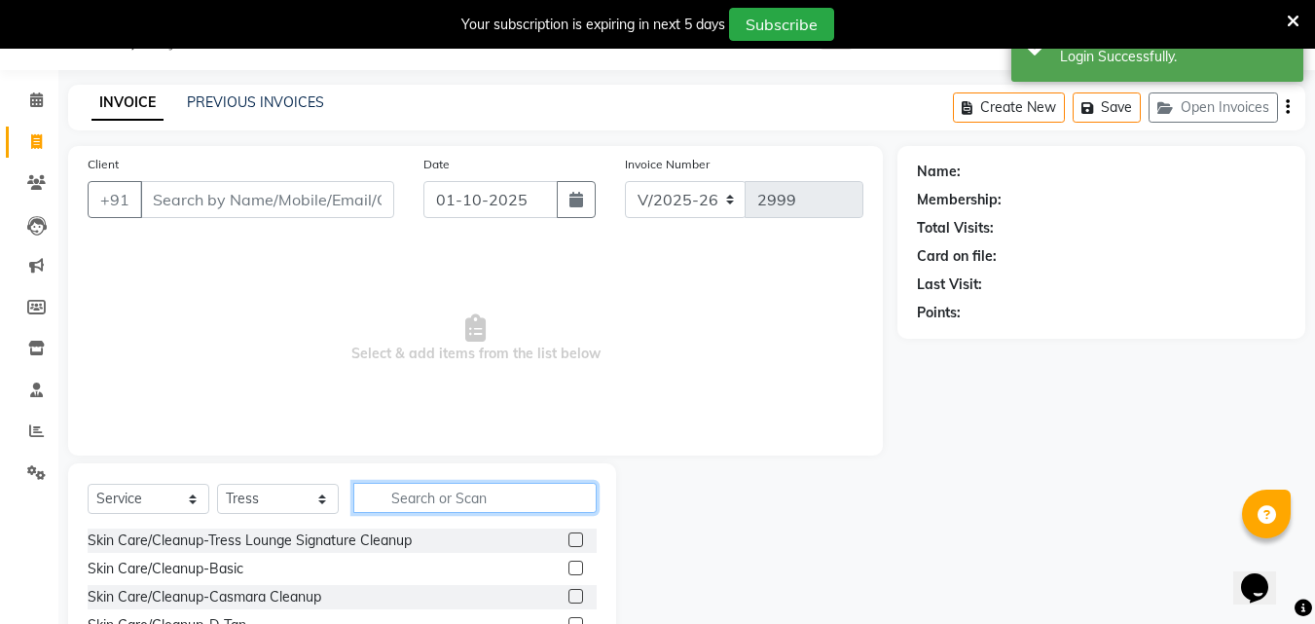
click at [412, 491] on input "text" at bounding box center [474, 498] width 243 height 30
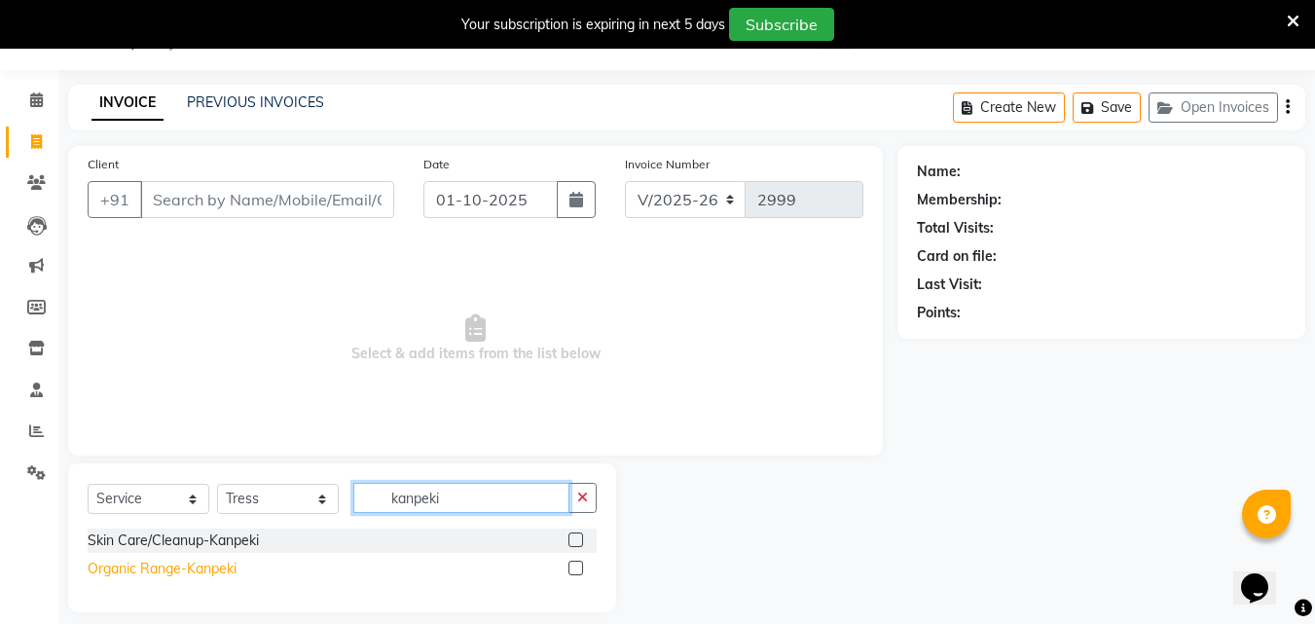
type input "kanpeki"
click at [161, 560] on div "Organic Range-Kanpeki" at bounding box center [162, 569] width 149 height 20
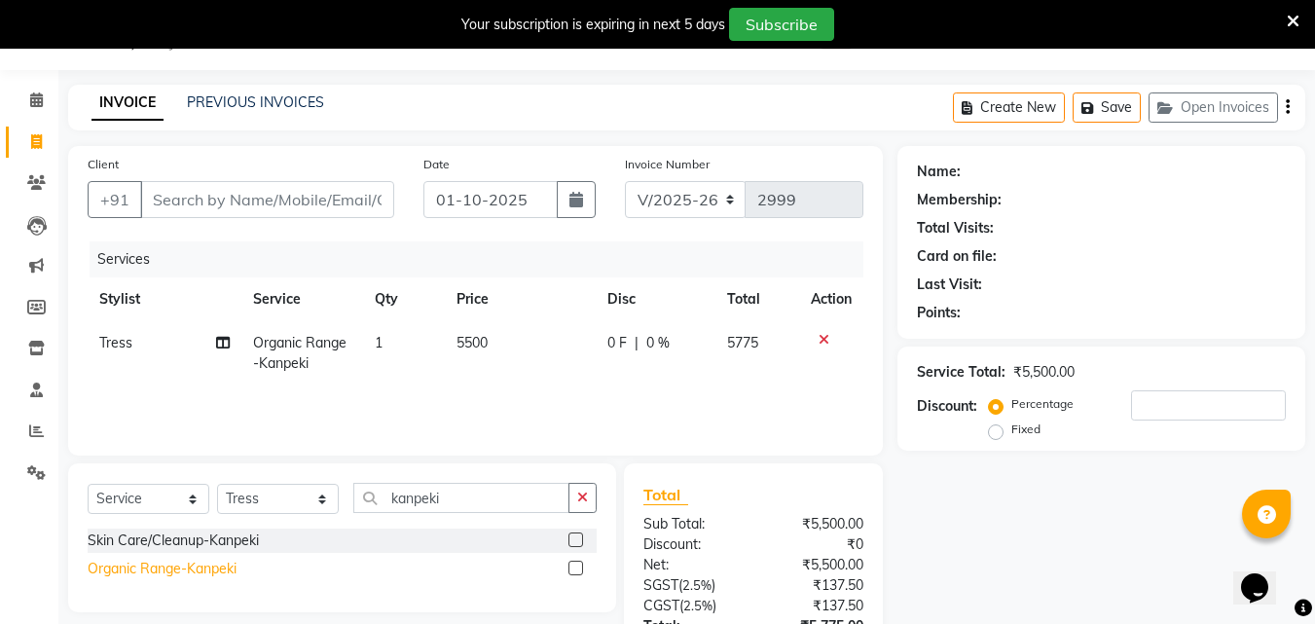
click at [197, 565] on div "Organic Range-Kanpeki" at bounding box center [162, 569] width 149 height 20
checkbox input "false"
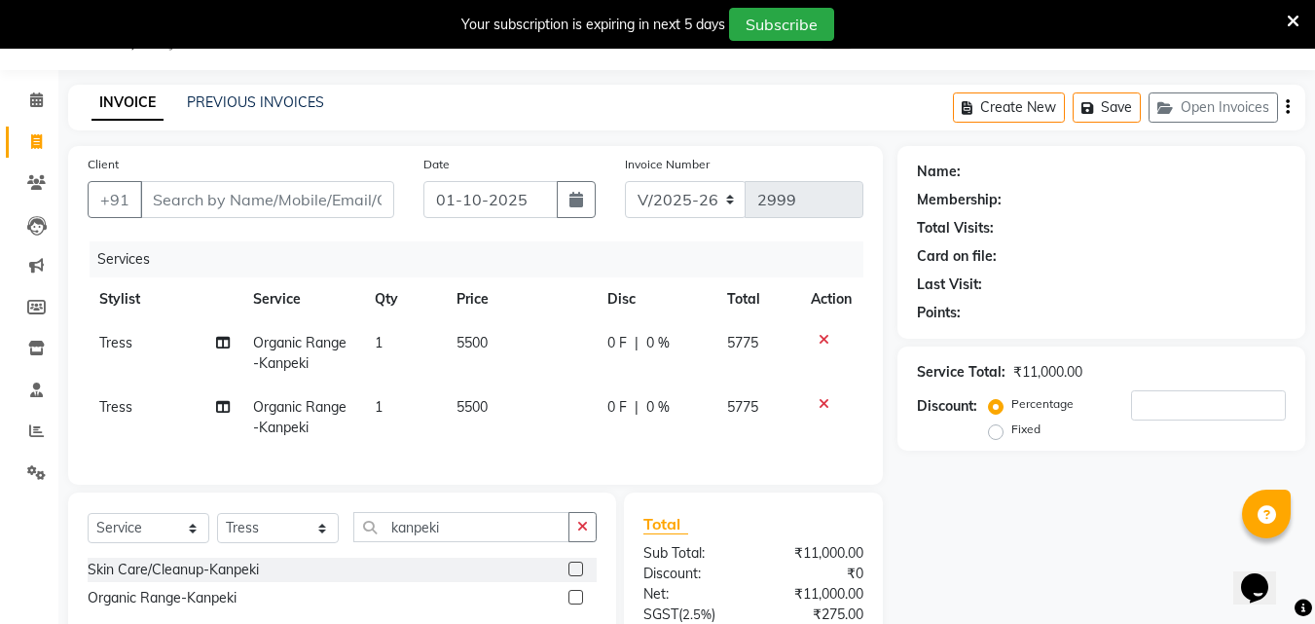
scroll to position [0, 15]
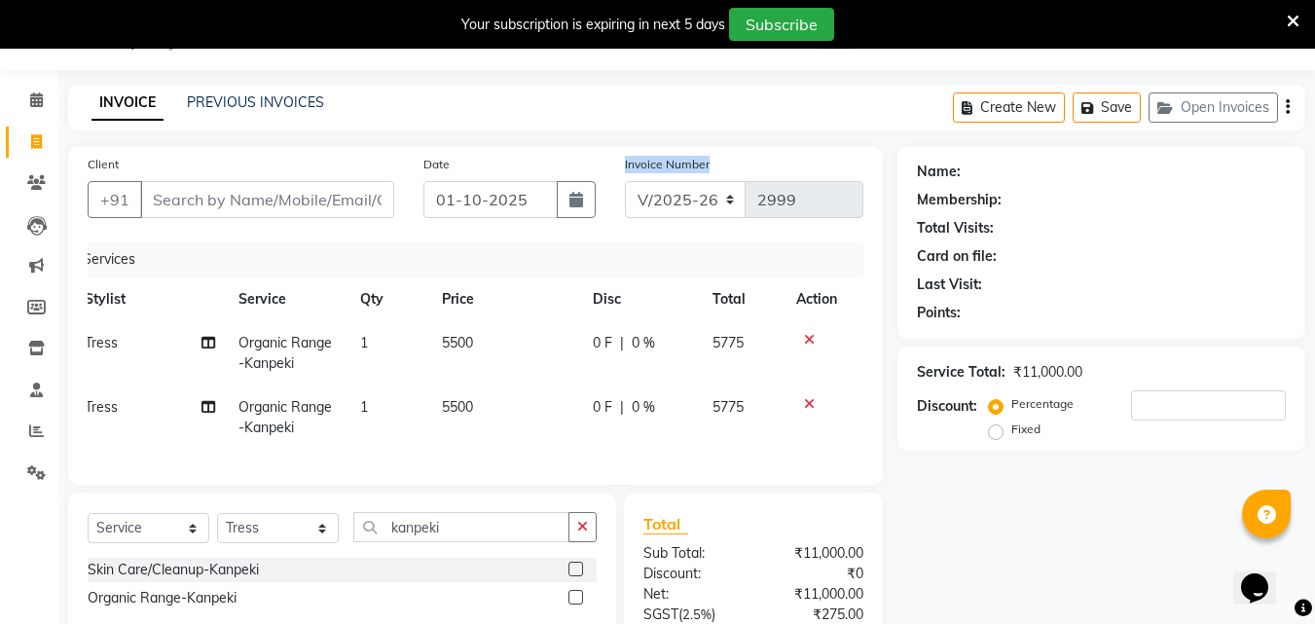
drag, startPoint x: 622, startPoint y: 162, endPoint x: 710, endPoint y: 166, distance: 87.8
click at [710, 166] on div "Invoice Number V/2025 V/[PHONE_NUMBER]" at bounding box center [744, 194] width 269 height 80
click at [796, 158] on div "Invoice Number V/2025 V/[PHONE_NUMBER]" at bounding box center [744, 194] width 269 height 80
click at [885, 235] on div "Client +91 Date [DATE] Invoice Number V/2025 V/[PHONE_NUMBER] Services Stylist …" at bounding box center [476, 462] width 844 height 633
drag, startPoint x: 625, startPoint y: 165, endPoint x: 743, endPoint y: 170, distance: 117.9
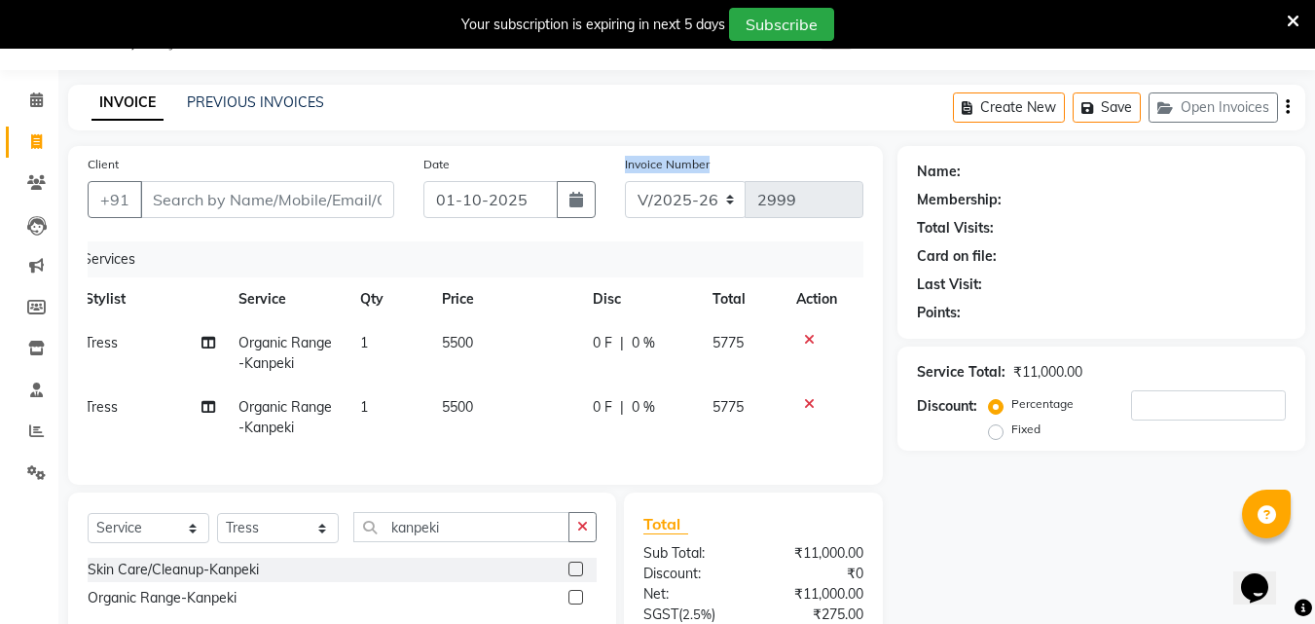
click at [743, 170] on div "Invoice Number V/2025 V/[PHONE_NUMBER]" at bounding box center [744, 194] width 269 height 80
click at [820, 147] on div "Client +91 Date [DATE] Invoice Number V/2025 V/[PHONE_NUMBER] Services Stylist …" at bounding box center [475, 315] width 815 height 339
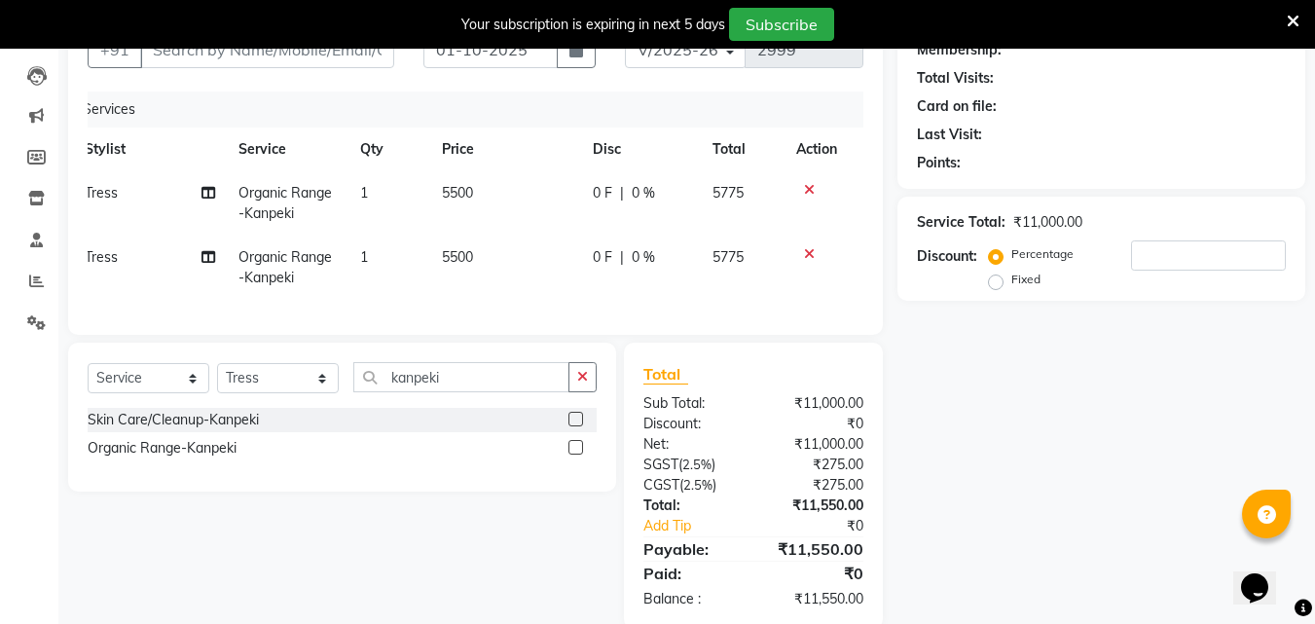
scroll to position [247, 0]
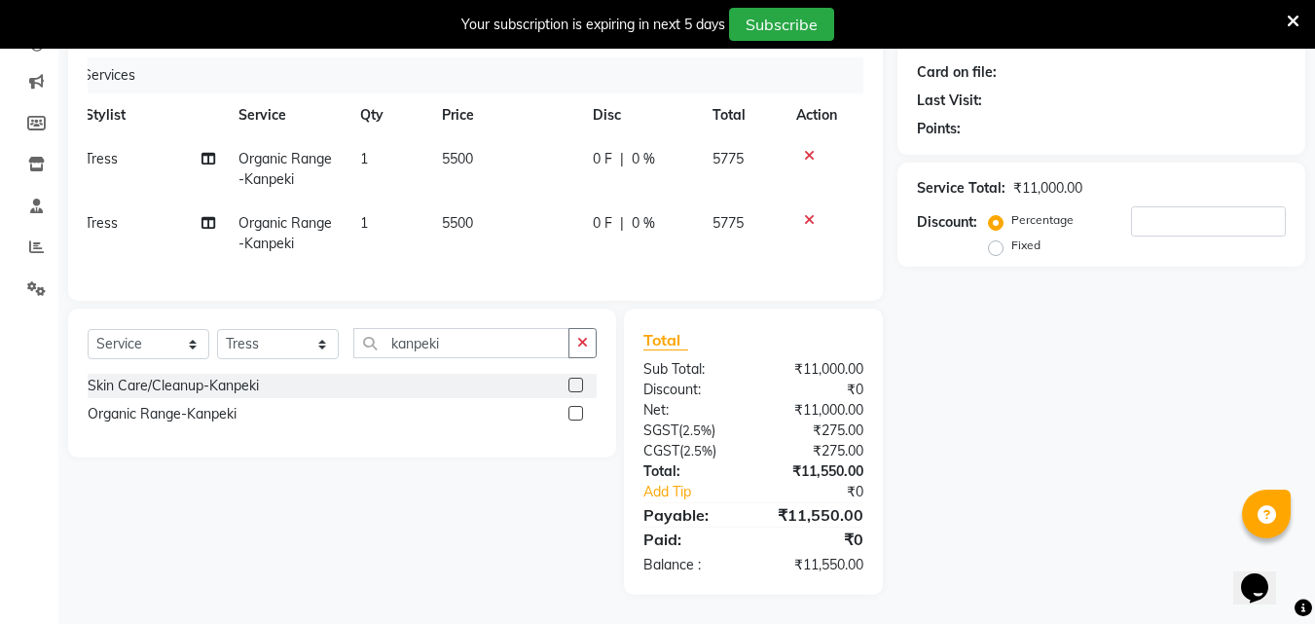
click at [565, 399] on div "Skin Care/Cleanup-Kanpeki Organic Range-Kanpeki" at bounding box center [342, 402] width 509 height 56
